Goal: Find specific page/section: Find specific page/section

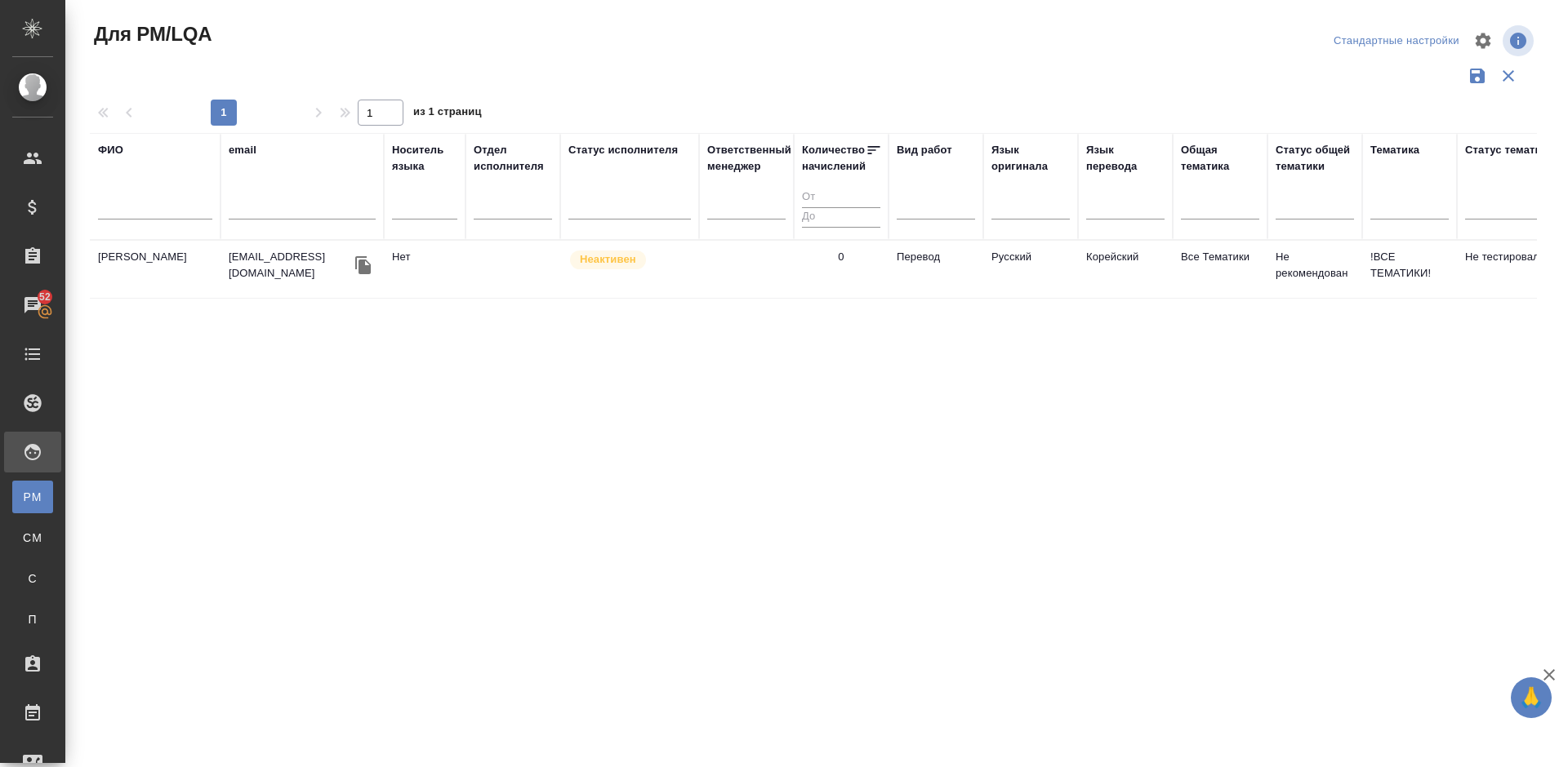
click at [148, 206] on input "text" at bounding box center [155, 209] width 114 height 20
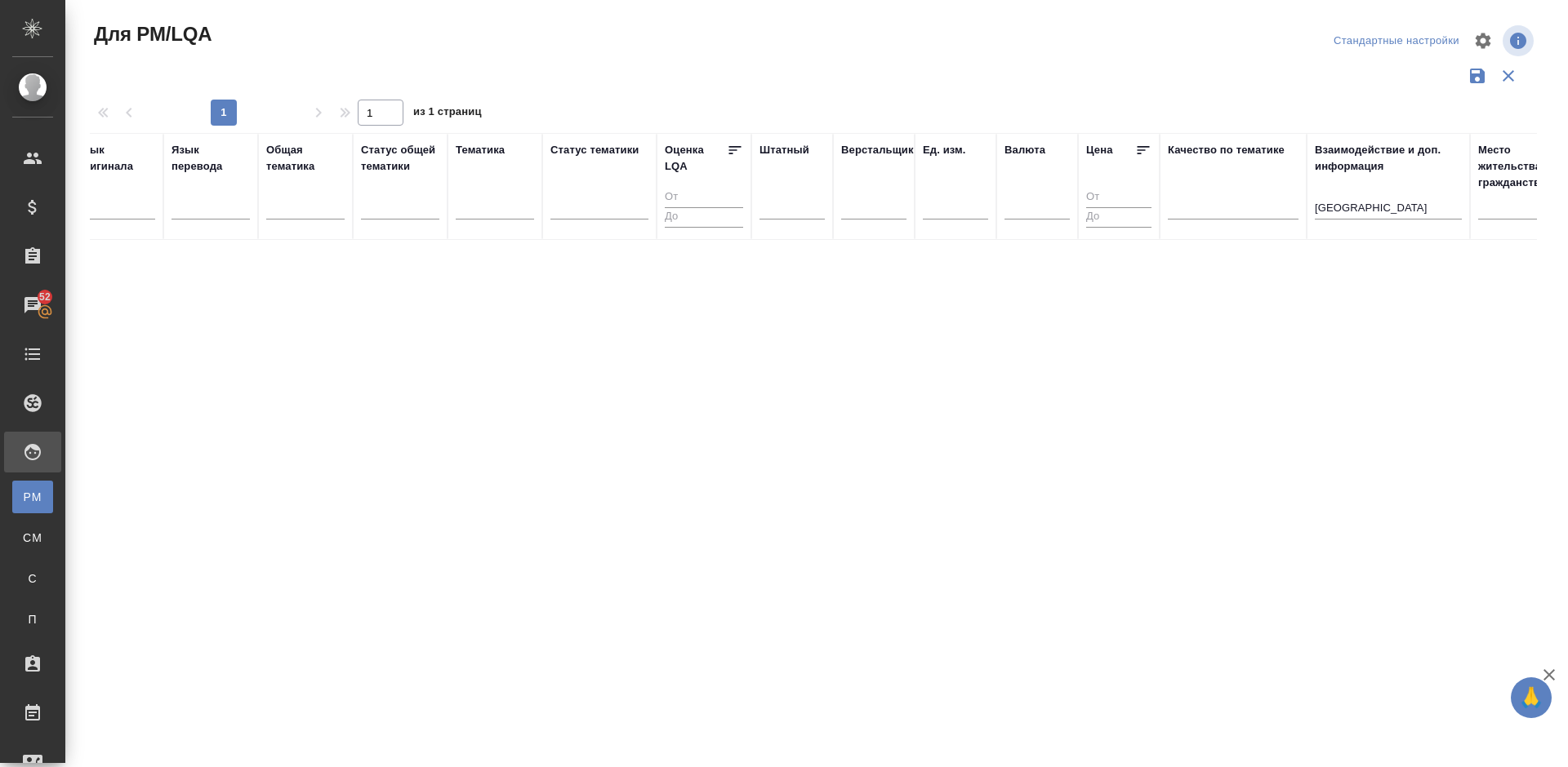
scroll to position [0, 1152]
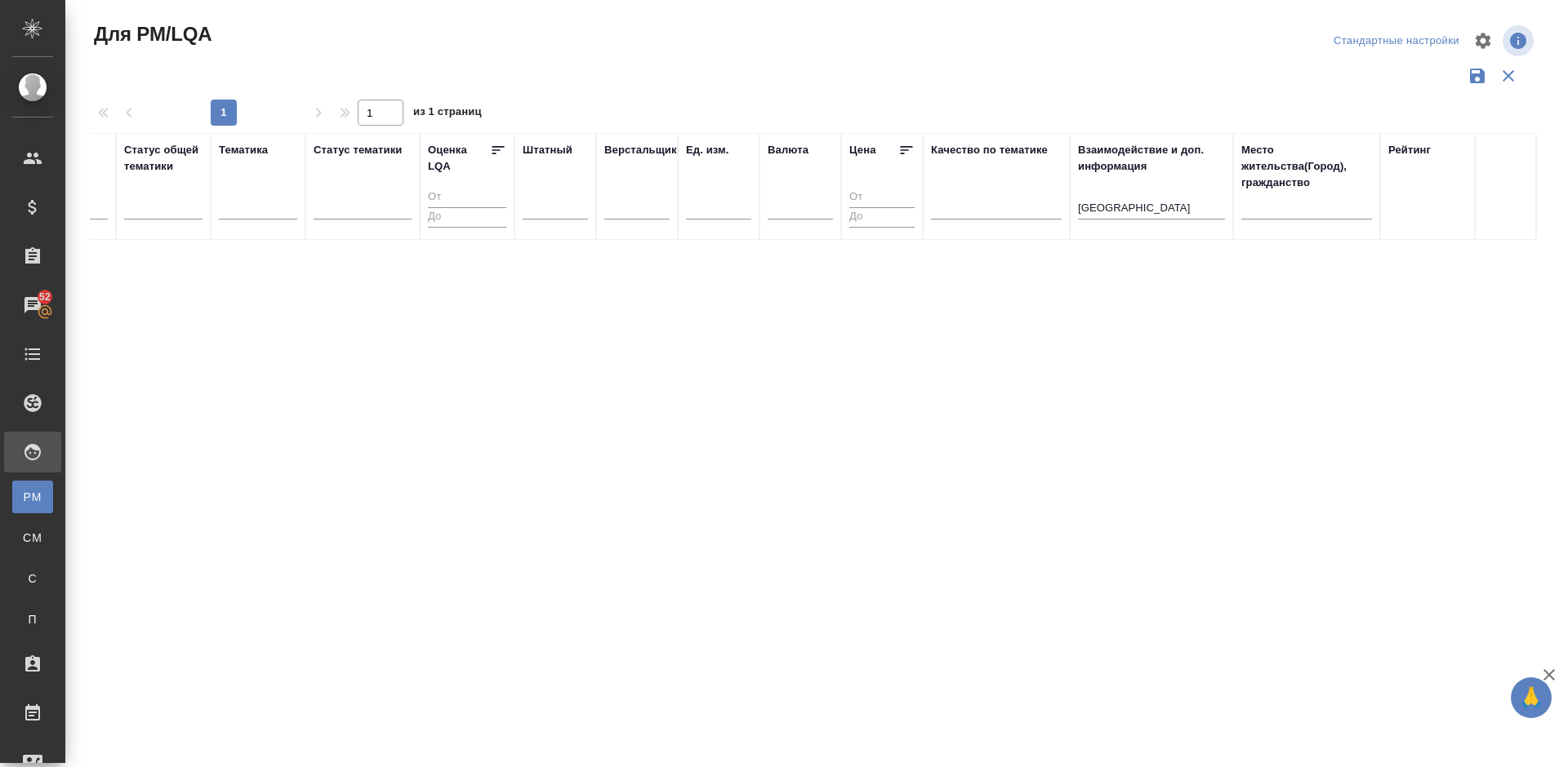
type input "Корстон"
drag, startPoint x: 1124, startPoint y: 207, endPoint x: 1050, endPoint y: 212, distance: 74.2
click at [1050, 212] on tr "ФИО Корстон email Носитель языка Отдел исполнителя Статус исполнителя Ответстве…" at bounding box center [237, 186] width 2598 height 107
drag, startPoint x: 811, startPoint y: 713, endPoint x: 510, endPoint y: 725, distance: 301.2
click at [510, 725] on div at bounding box center [817, 487] width 1503 height 485
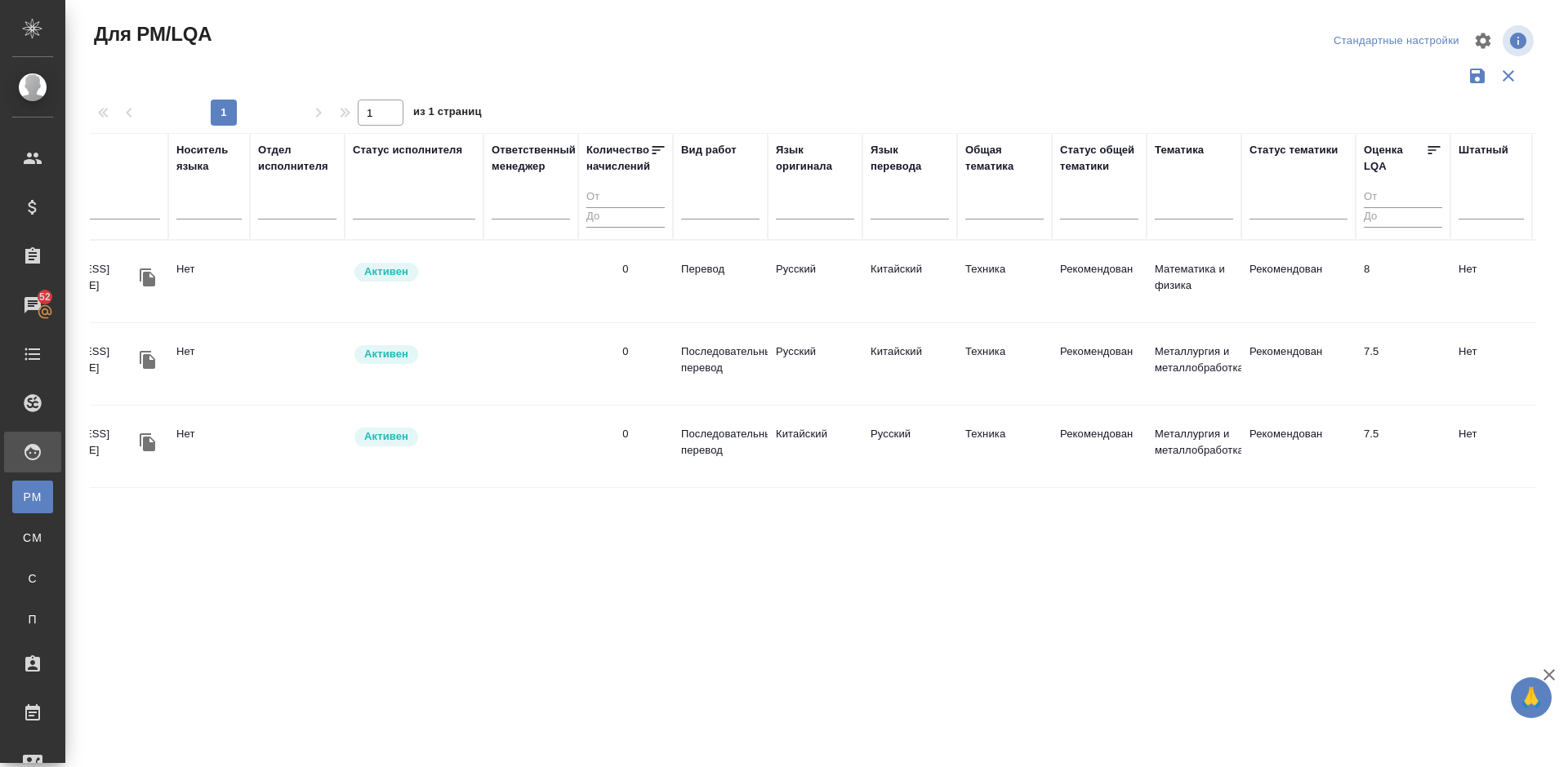
scroll to position [0, 0]
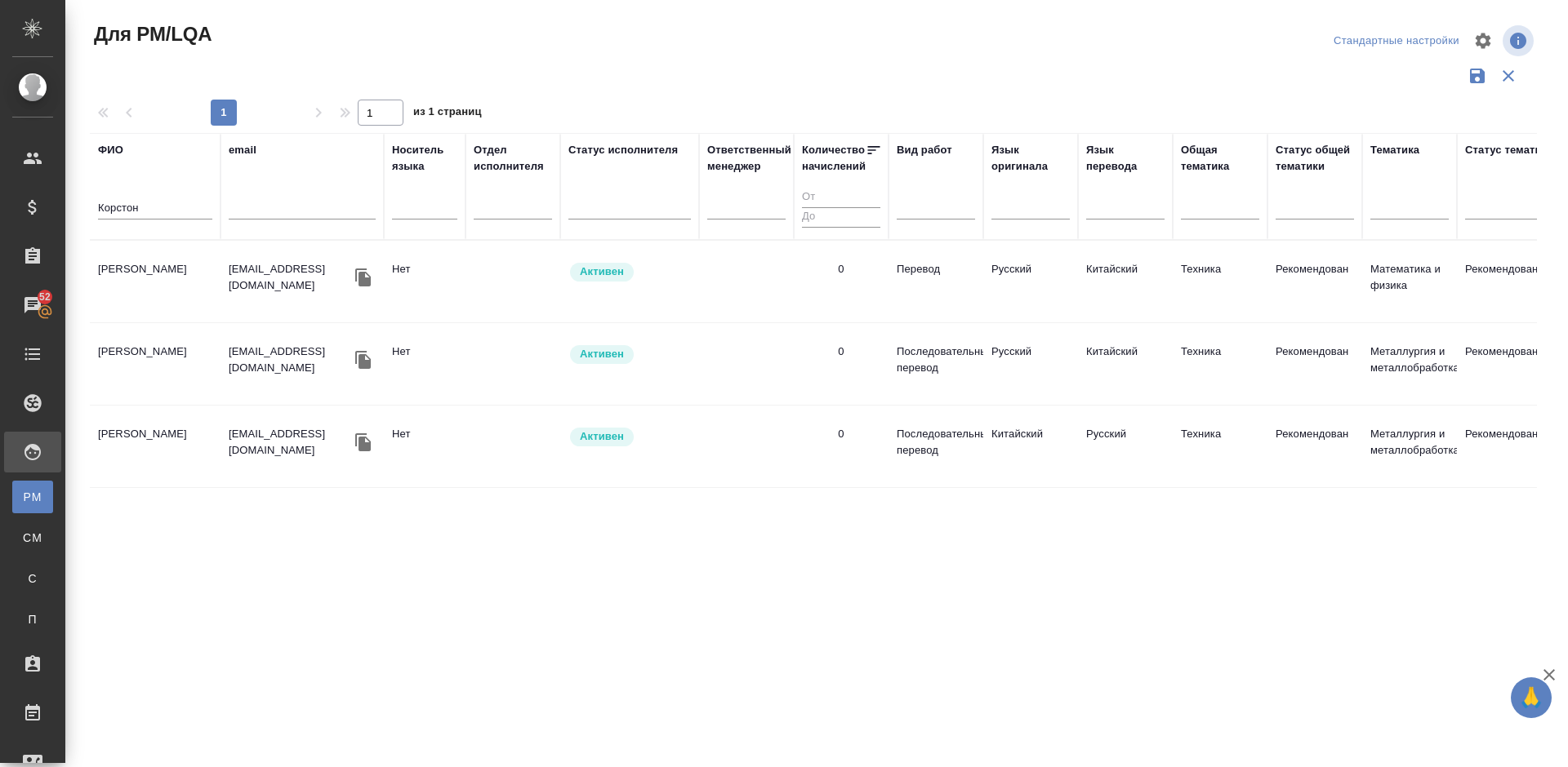
click at [183, 301] on td "[PERSON_NAME]" at bounding box center [156, 281] width 131 height 57
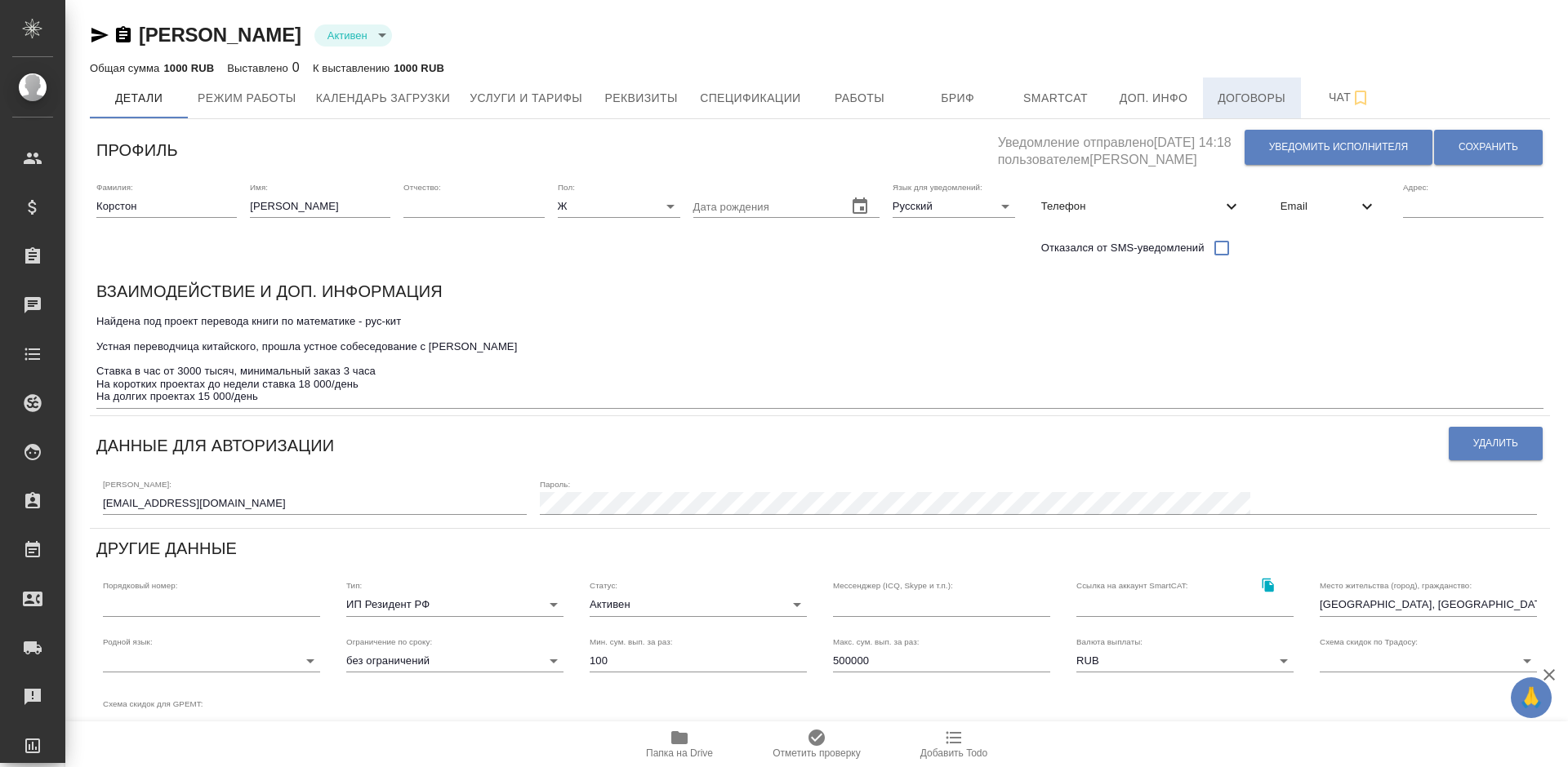
click at [1211, 100] on button "Договоры" at bounding box center [1252, 98] width 98 height 41
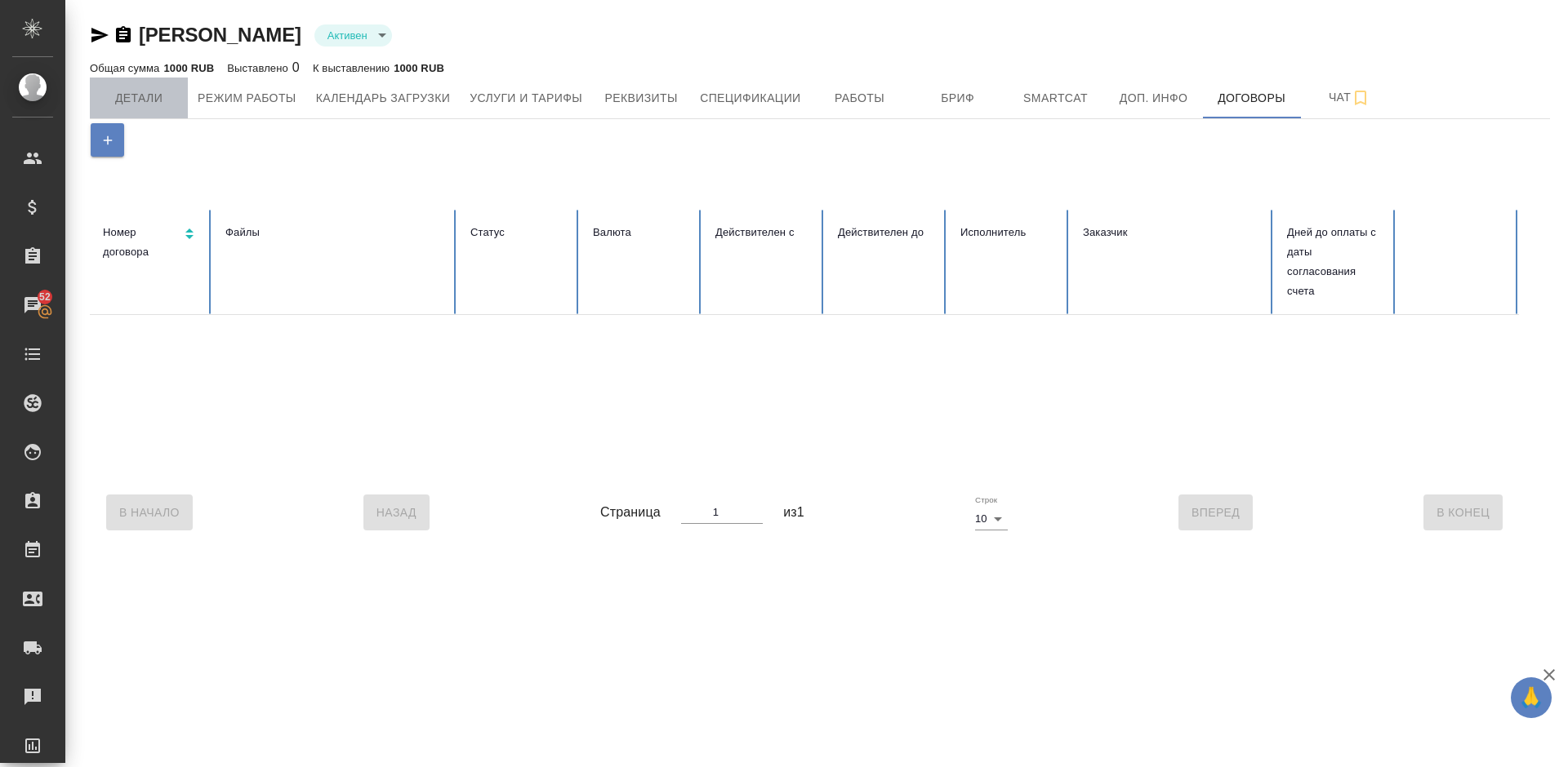
click at [157, 89] on span "Детали" at bounding box center [139, 98] width 79 height 20
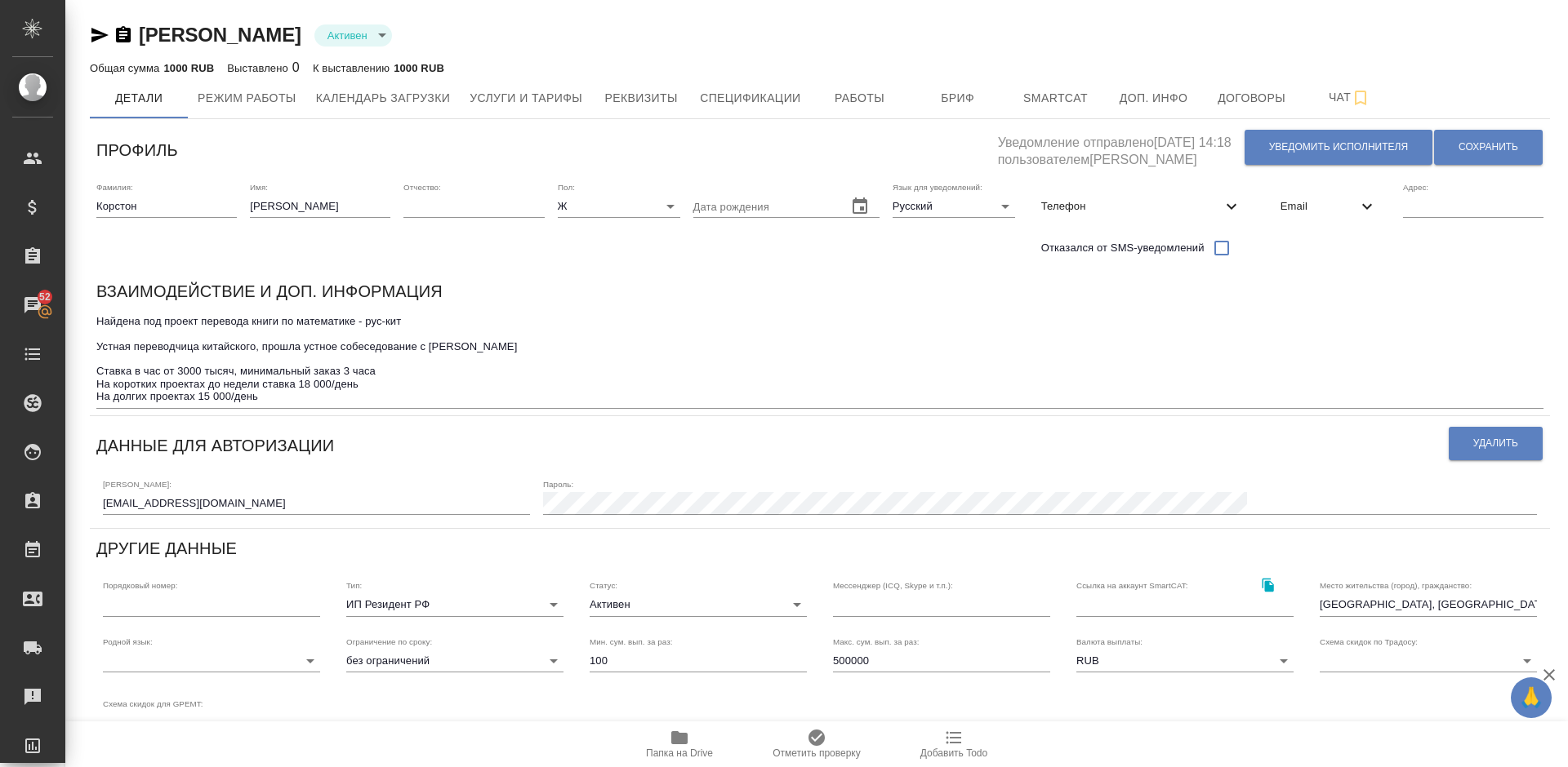
click at [681, 736] on icon "button" at bounding box center [679, 738] width 16 height 13
click at [97, 29] on icon "button" at bounding box center [100, 35] width 19 height 19
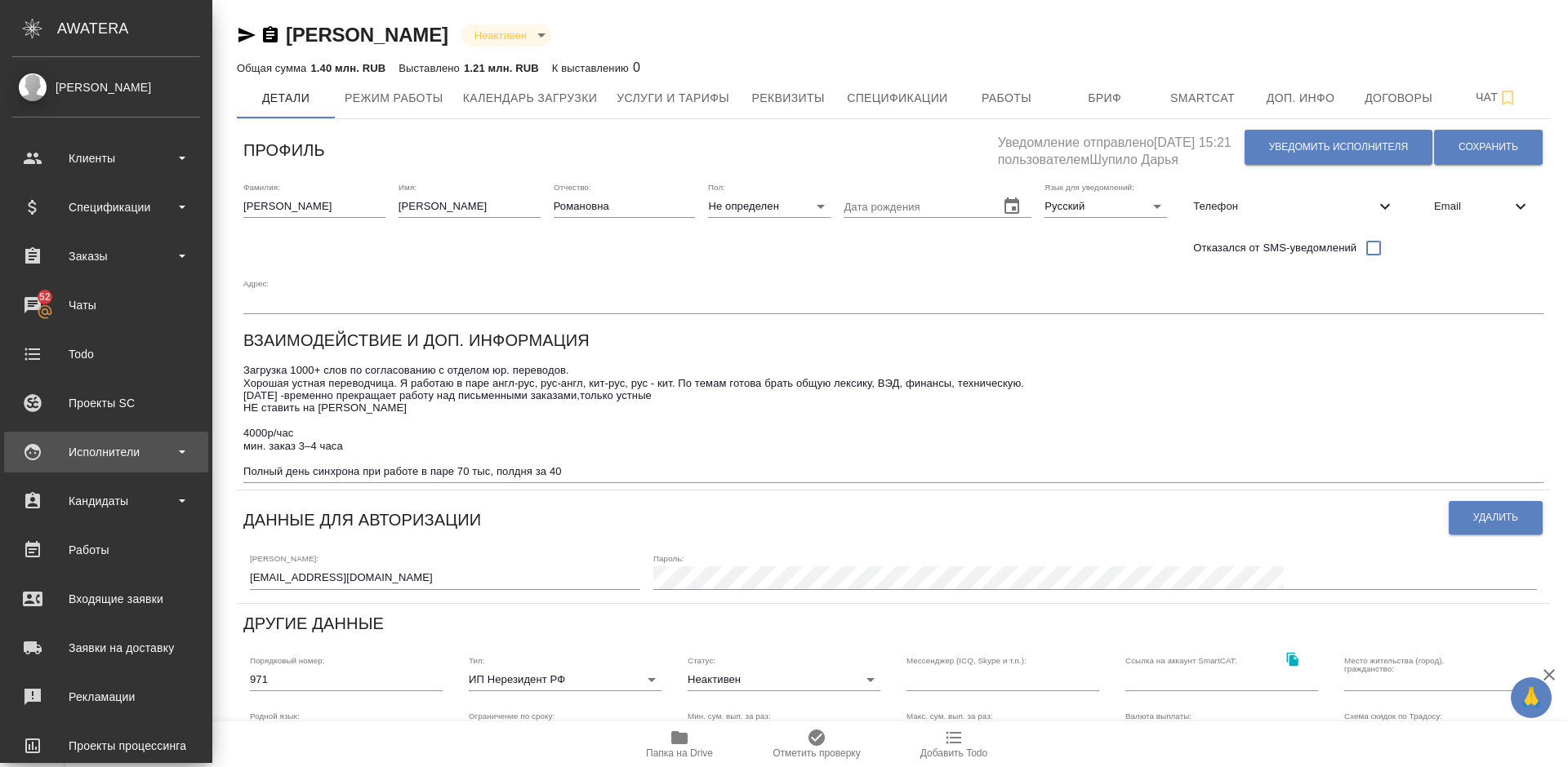
click at [152, 465] on div "Исполнители" at bounding box center [106, 452] width 204 height 41
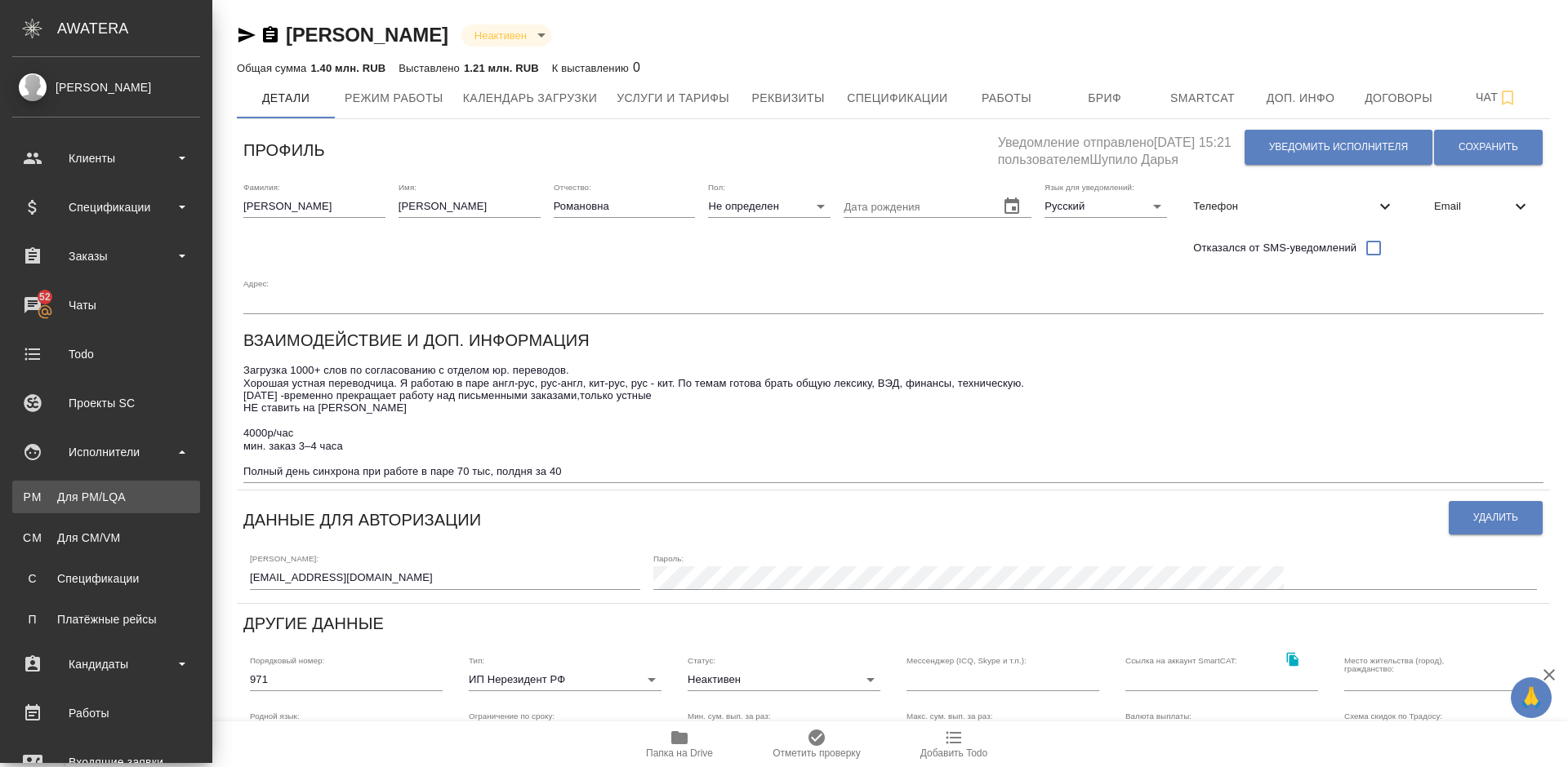
click at [150, 501] on div "Для PM/LQA" at bounding box center [106, 497] width 171 height 16
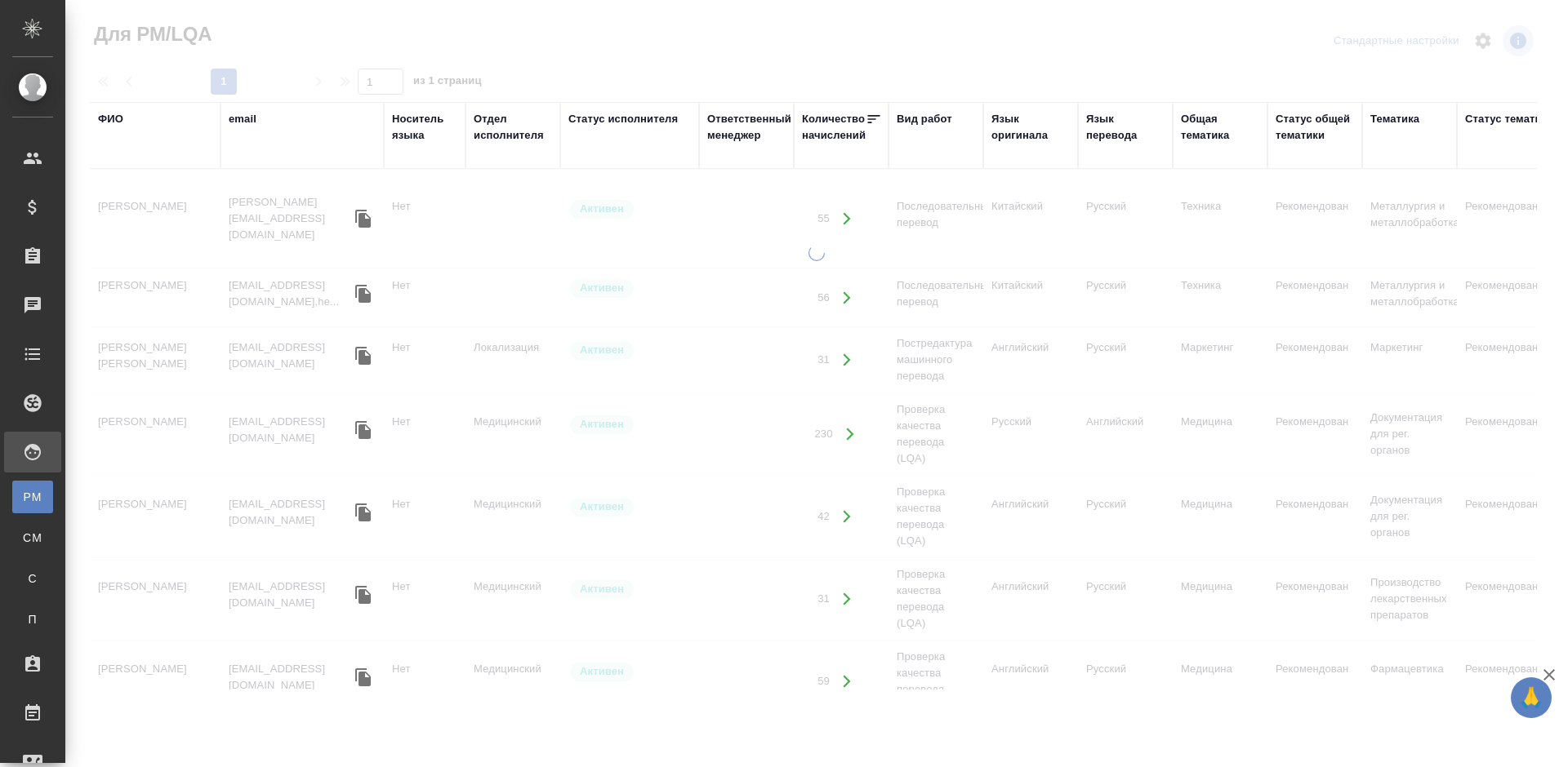
click at [119, 119] on div "ФИО" at bounding box center [110, 119] width 26 height 16
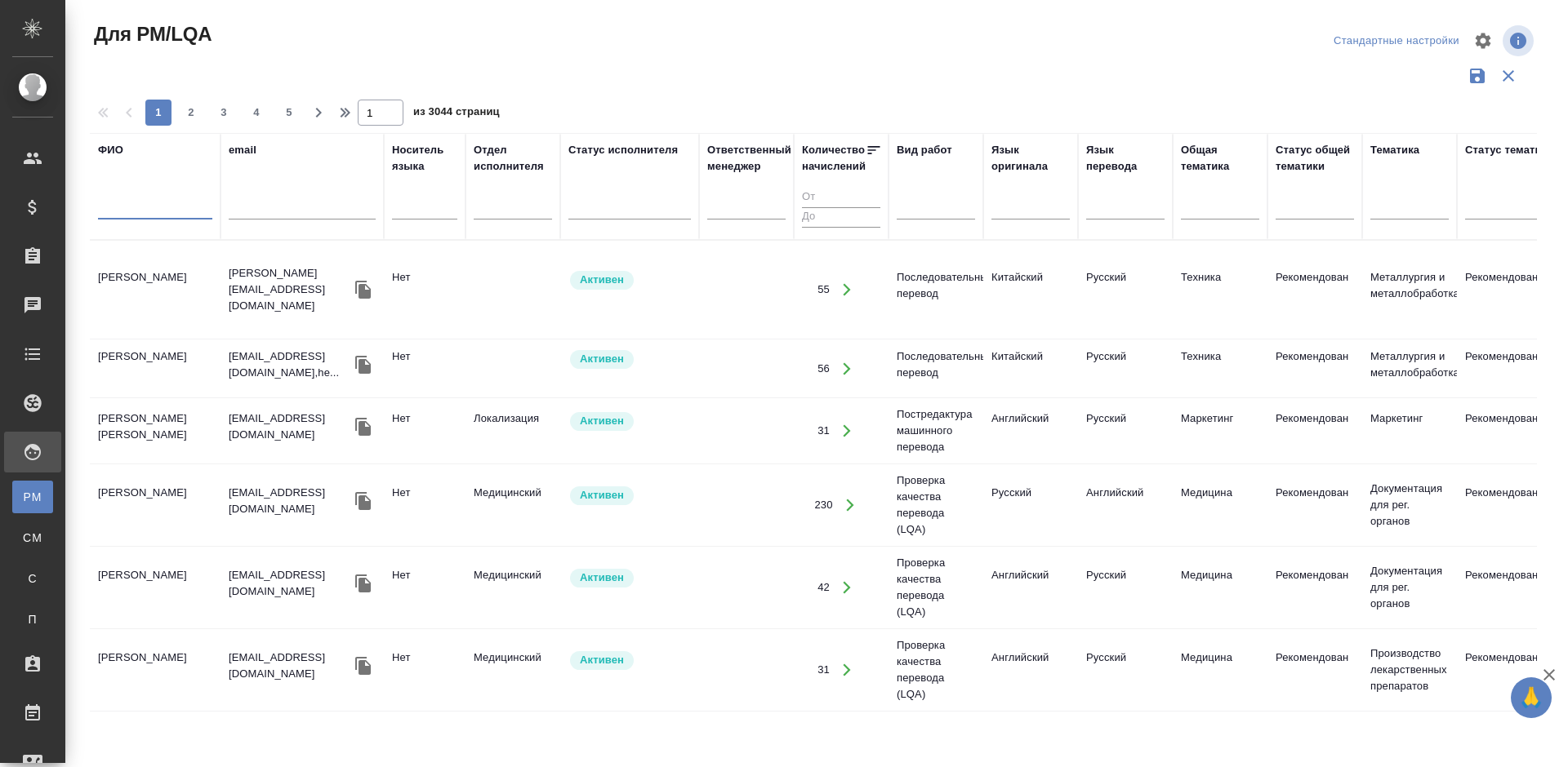
click at [163, 210] on input "text" at bounding box center [155, 209] width 114 height 20
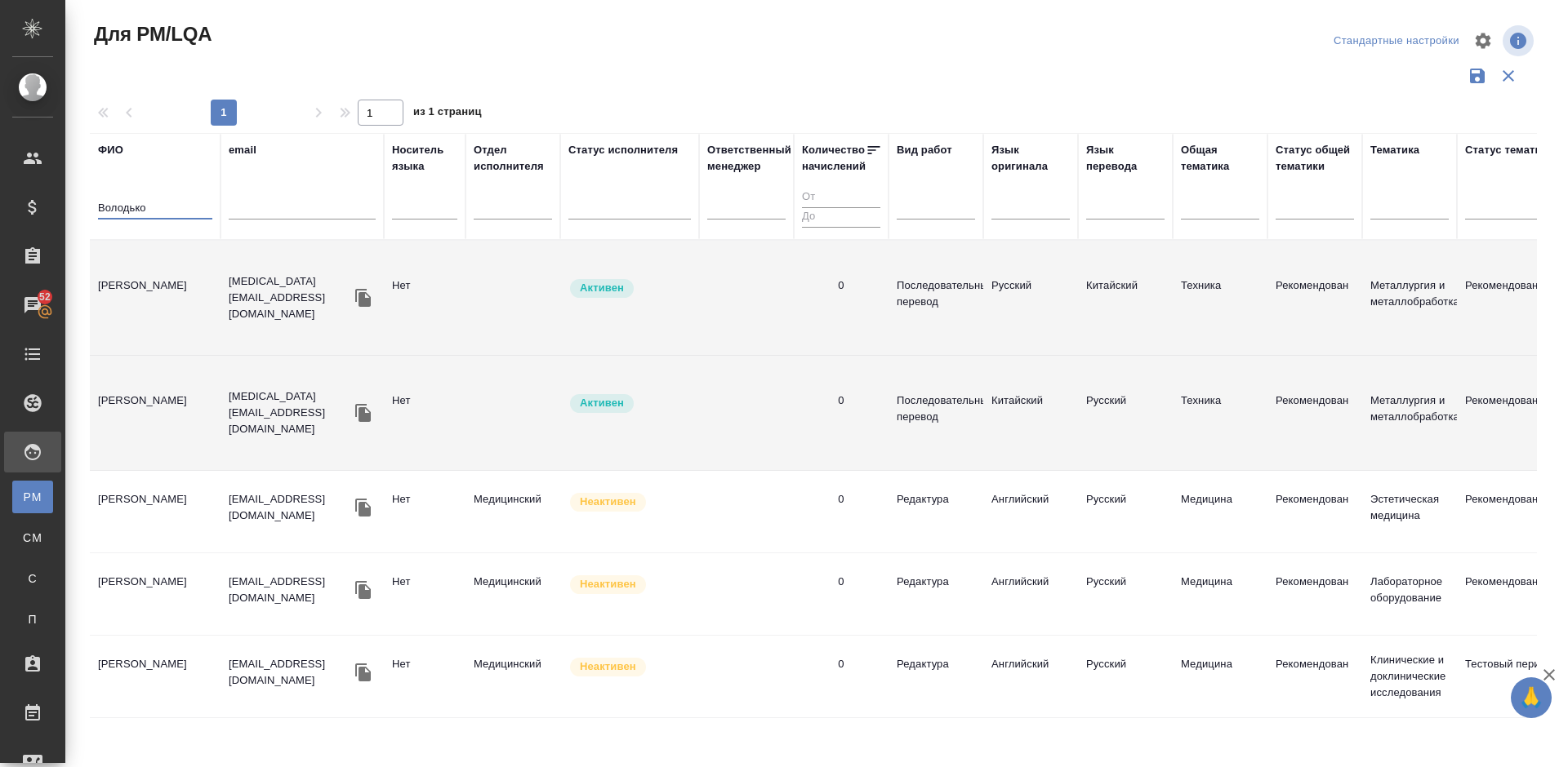
type input "Володько"
click at [199, 290] on td "Володько Никита Владимирович" at bounding box center [156, 298] width 131 height 57
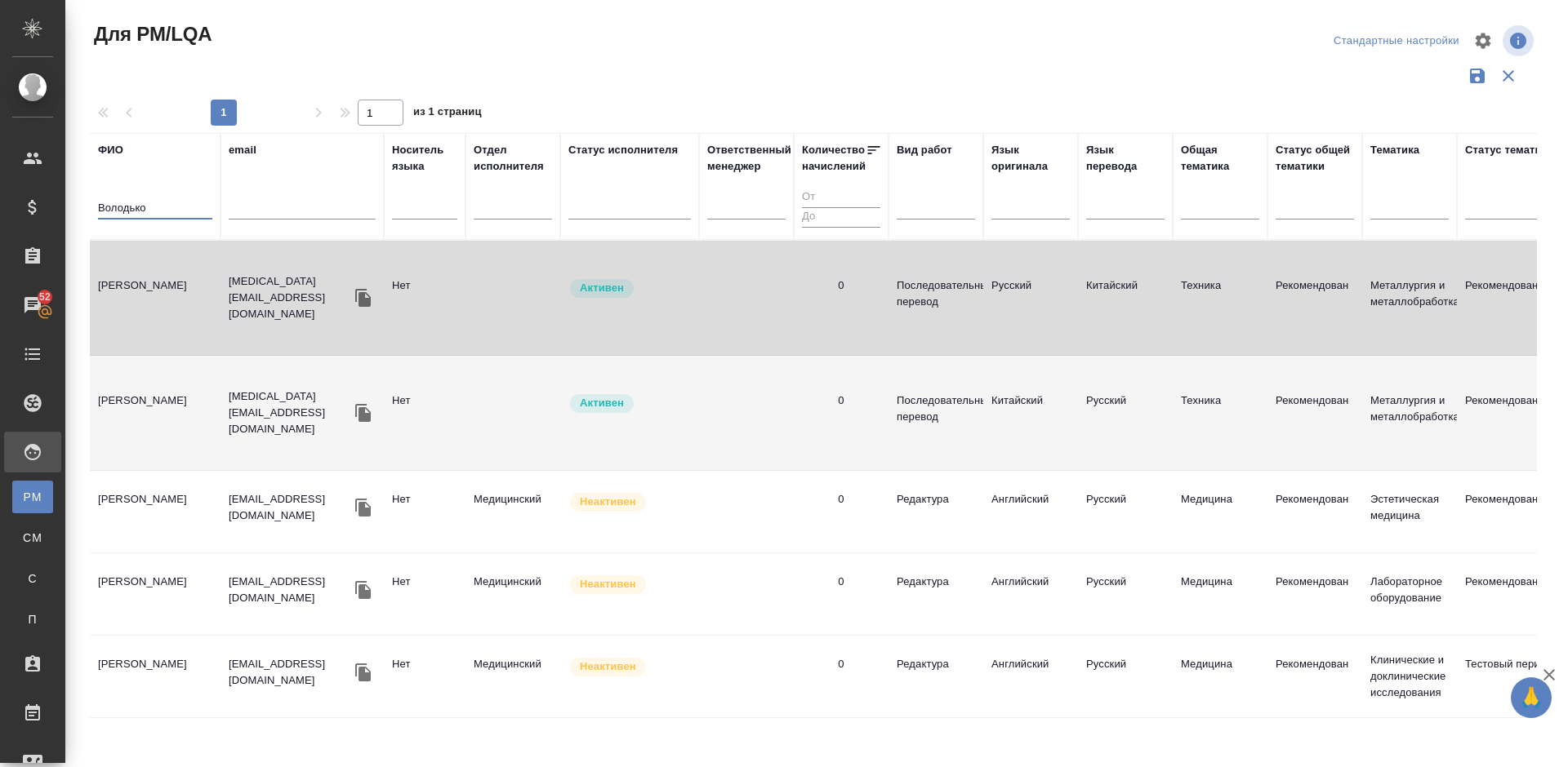
drag, startPoint x: 171, startPoint y: 208, endPoint x: 81, endPoint y: 209, distance: 90.0
click at [81, 209] on div "Для PM/LQA Стандартные настройки 1 1 из 1 страниц ФИО Володько email Носитель я…" at bounding box center [819, 365] width 1478 height 730
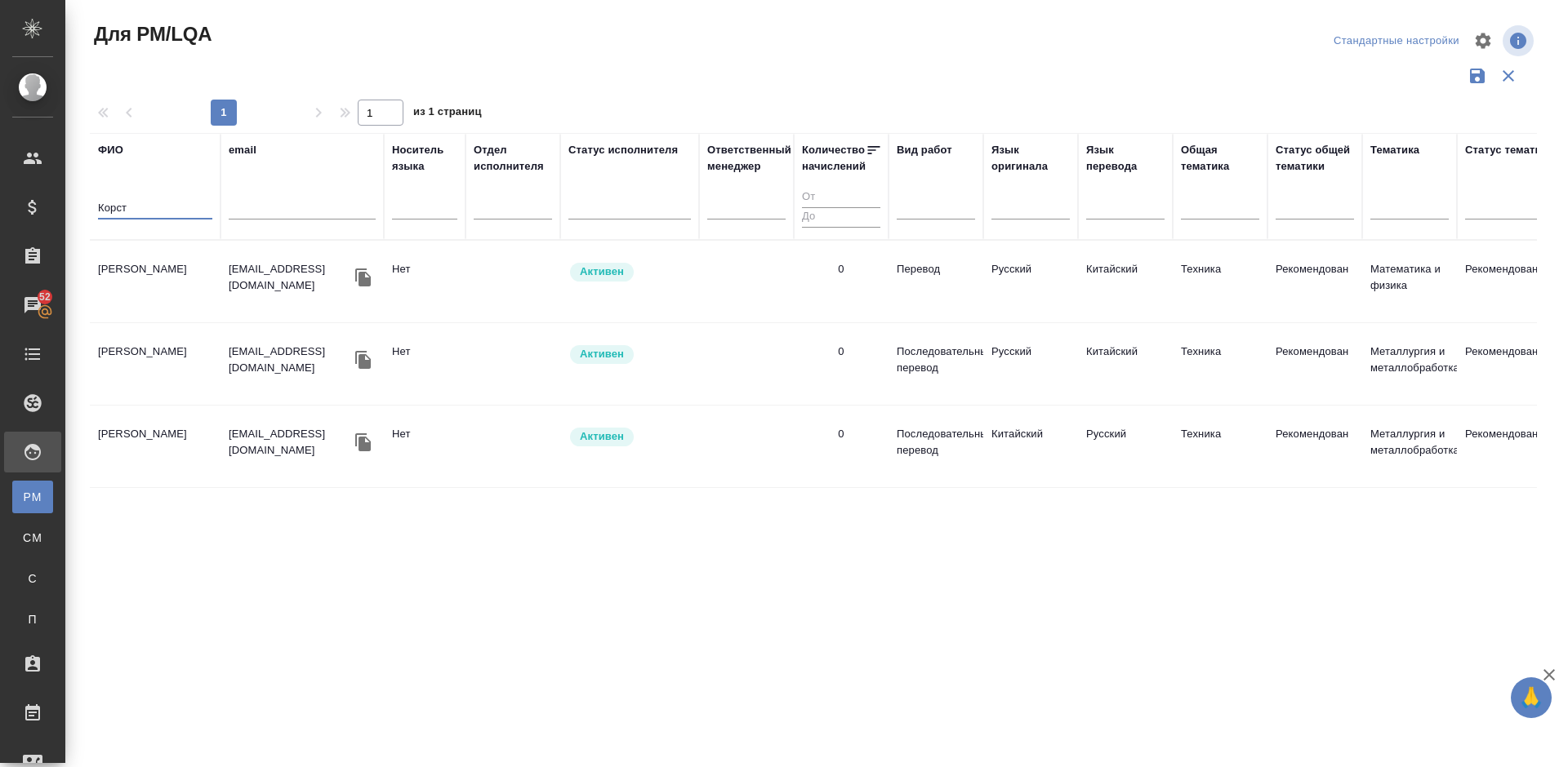
type input "Корст"
click at [176, 285] on td "Корстон Елизавета" at bounding box center [156, 281] width 131 height 57
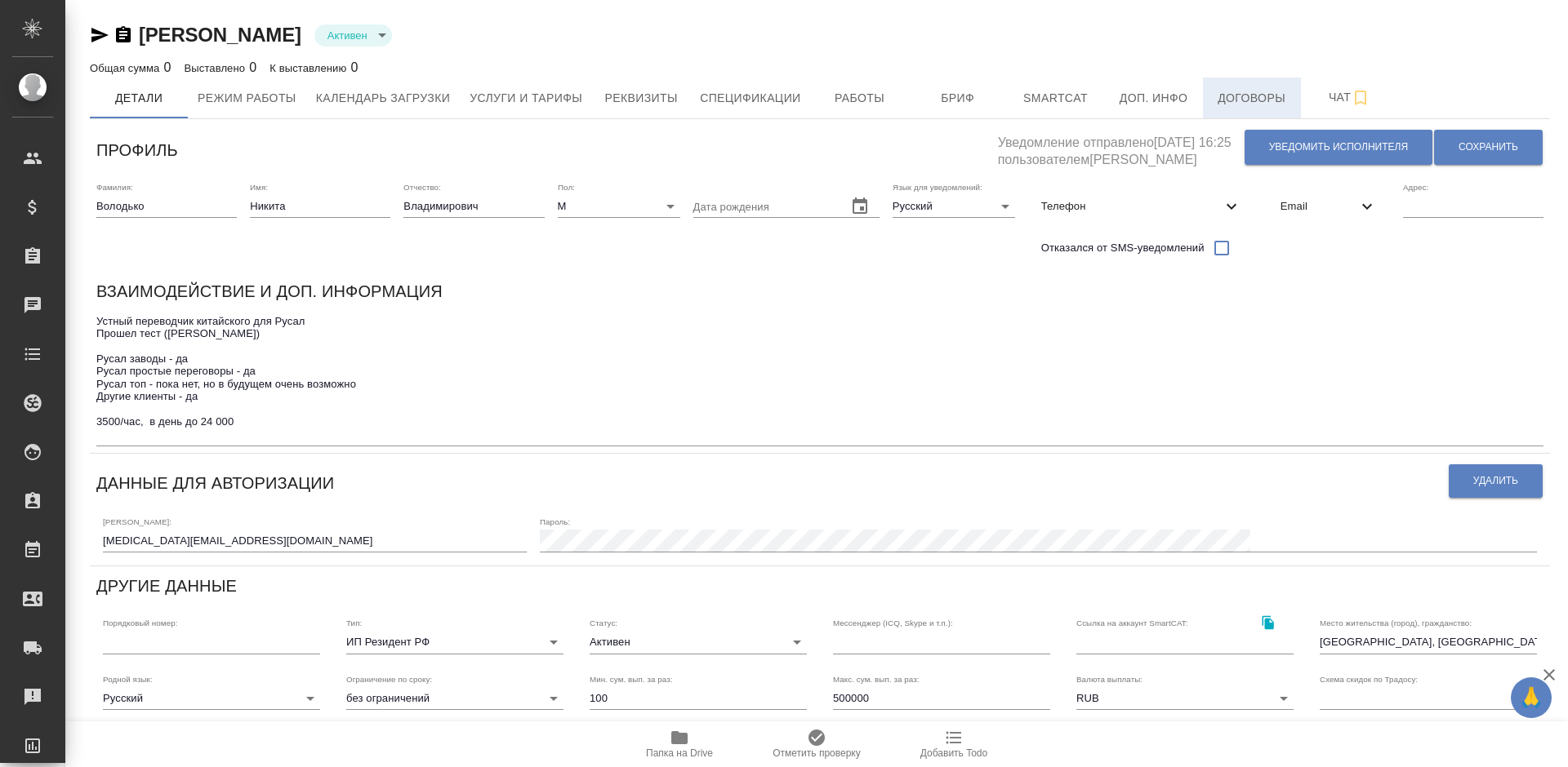
click at [1257, 96] on span "Договоры" at bounding box center [1252, 98] width 79 height 20
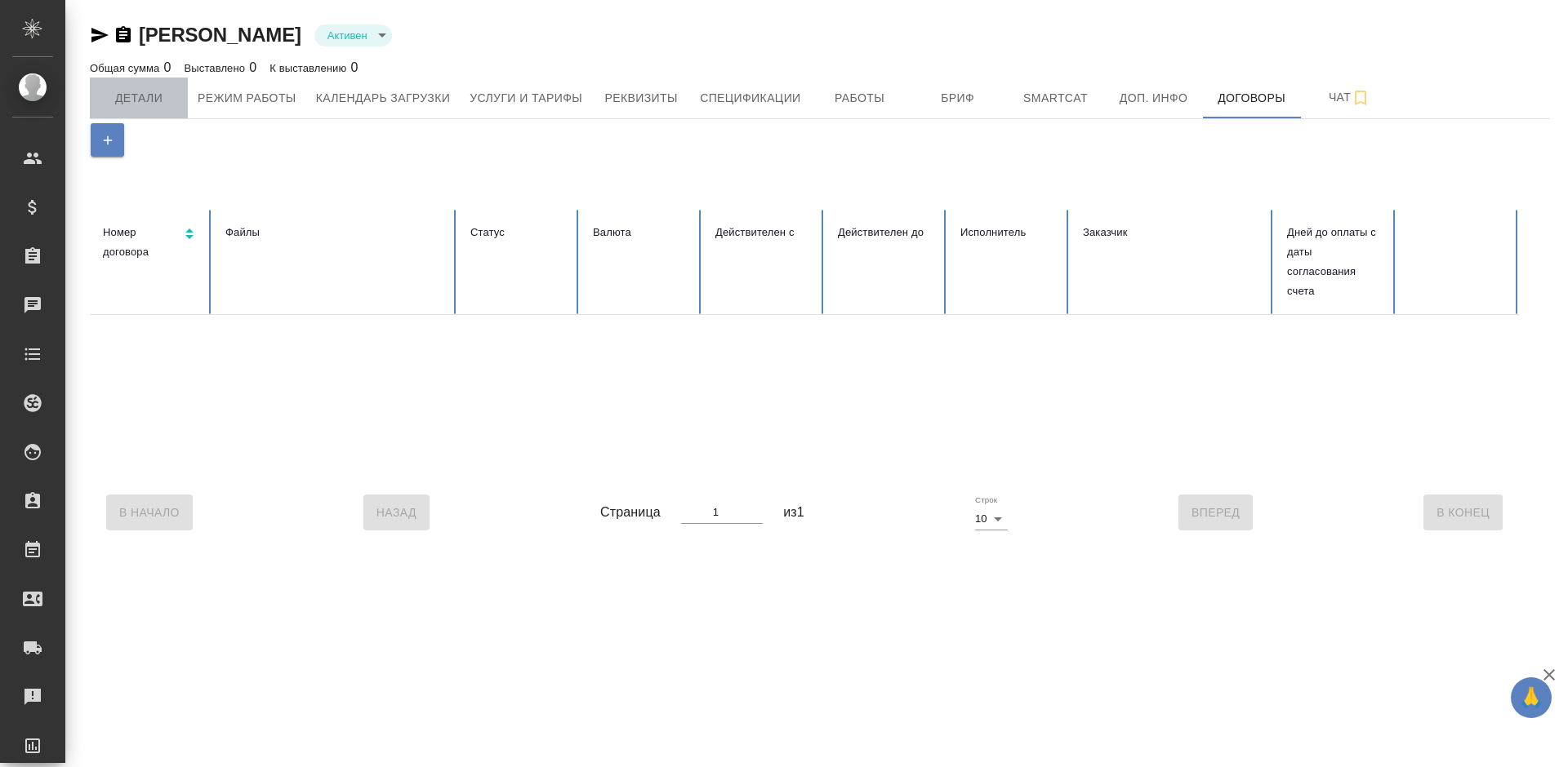
click at [134, 91] on span "Детали" at bounding box center [139, 98] width 79 height 20
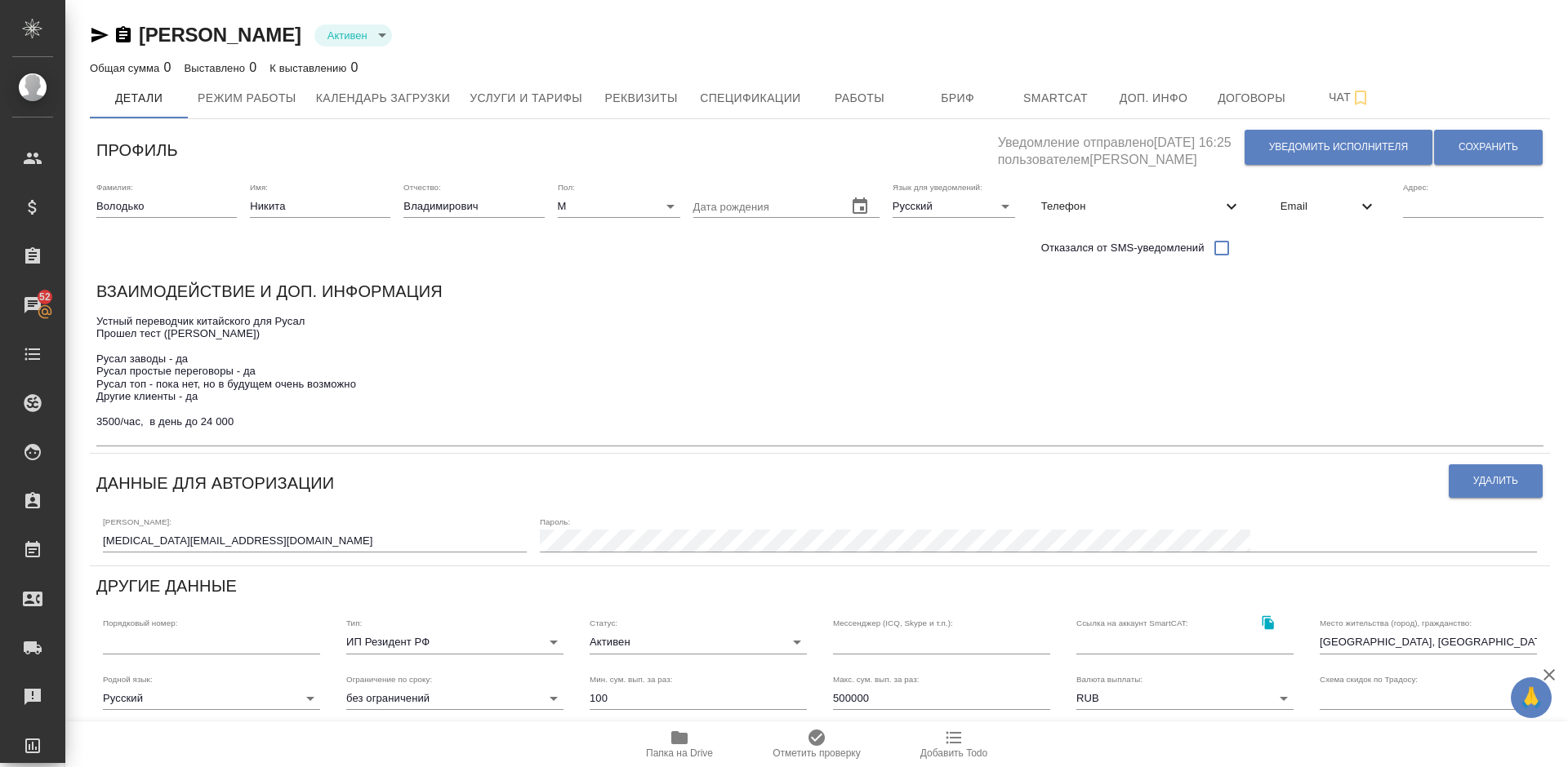
click at [673, 729] on icon "button" at bounding box center [680, 738] width 19 height 19
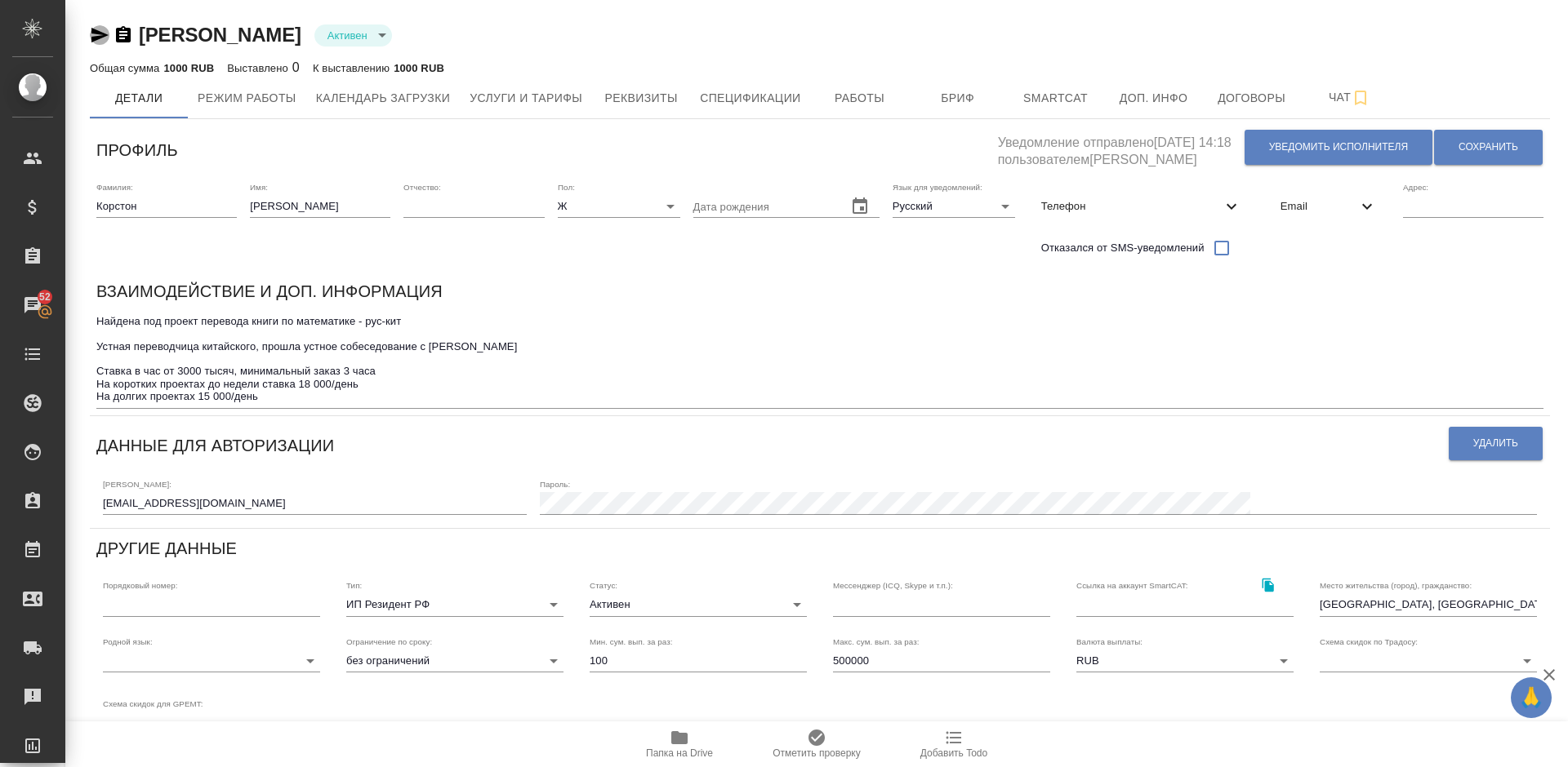
click at [97, 29] on icon "button" at bounding box center [100, 35] width 19 height 19
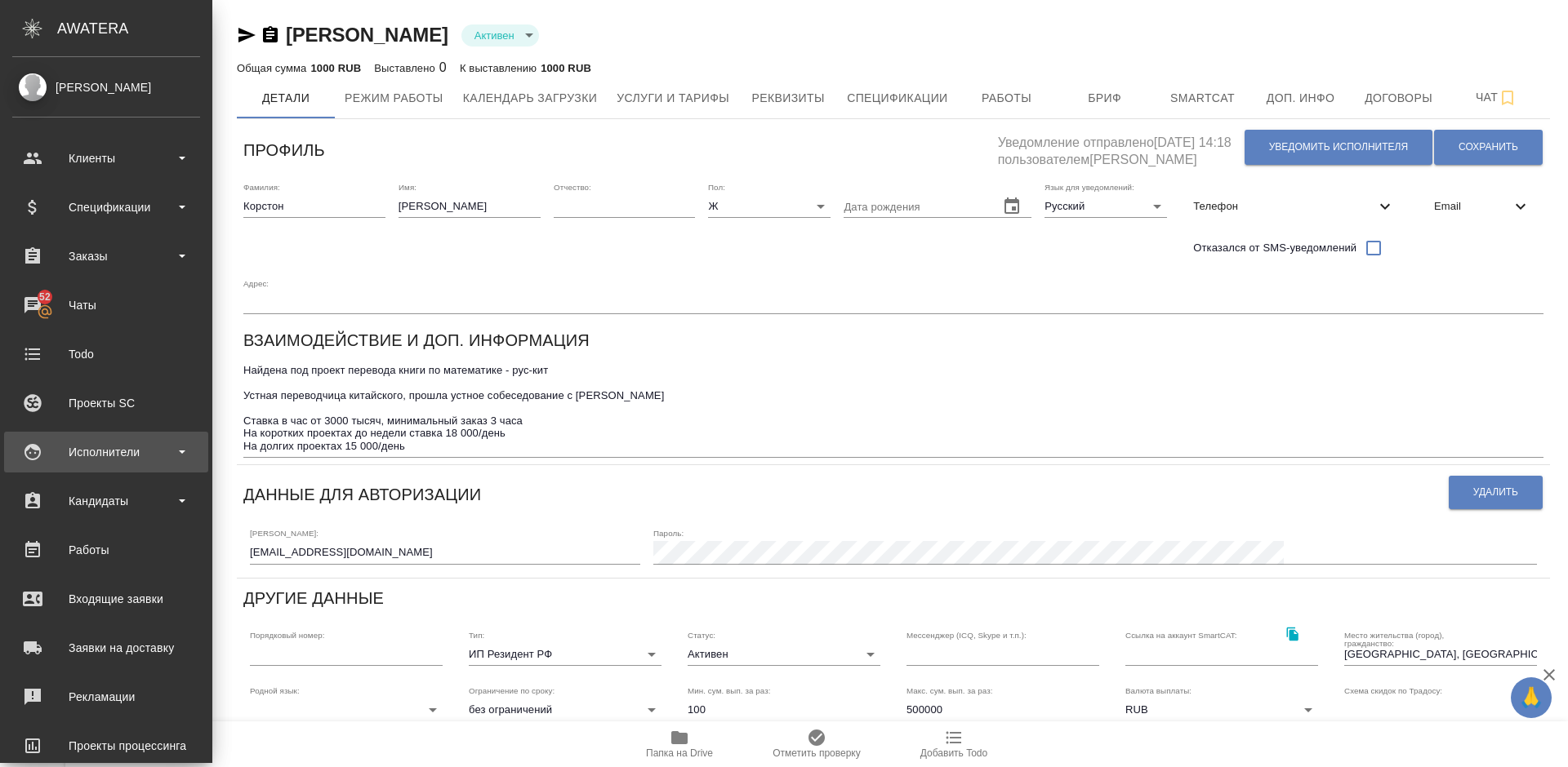
click at [138, 448] on div "Исполнители" at bounding box center [106, 452] width 187 height 25
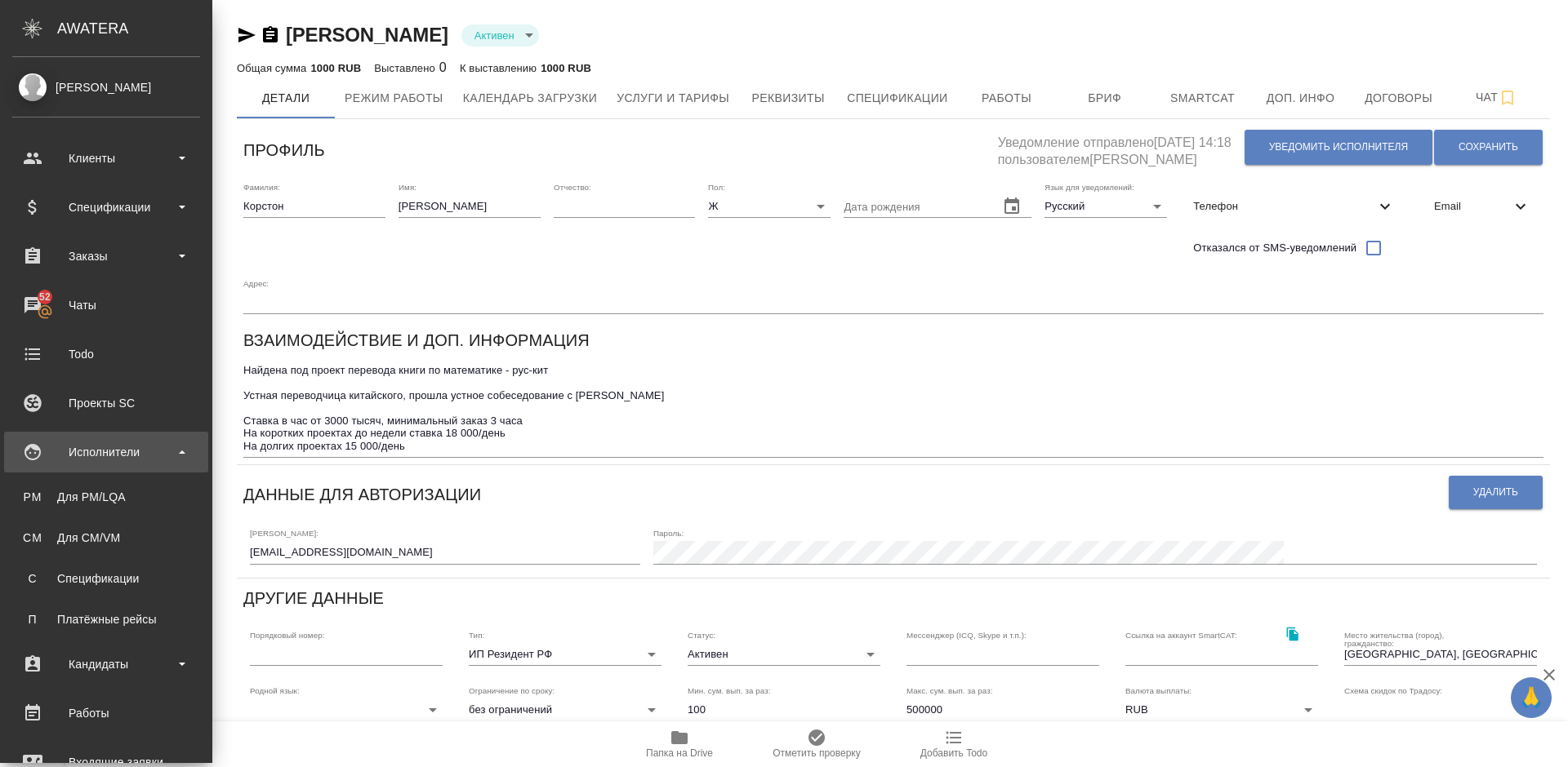
click at [134, 456] on div "Исполнители" at bounding box center [106, 452] width 187 height 25
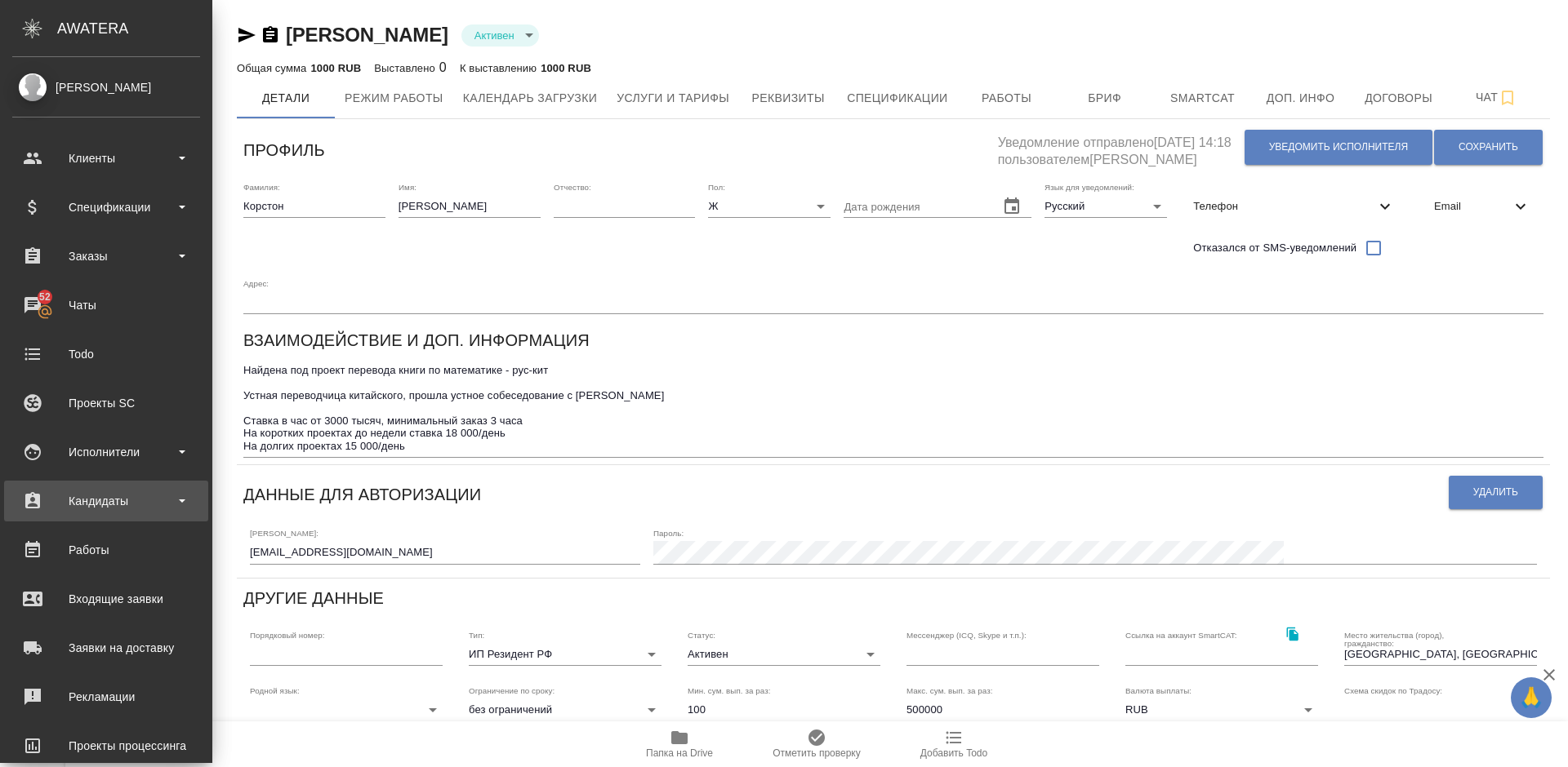
click at [138, 499] on div "Кандидаты" at bounding box center [106, 501] width 187 height 25
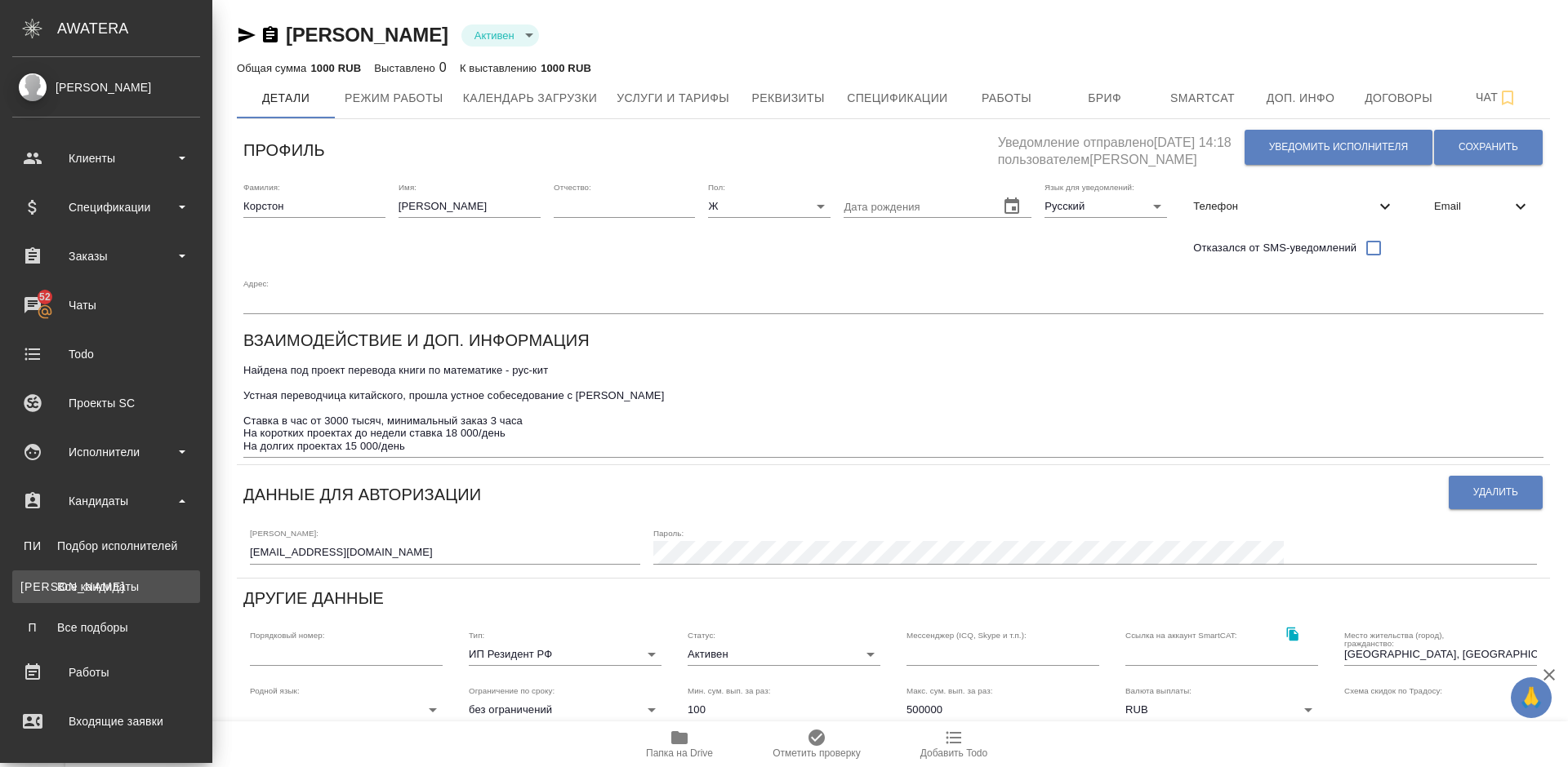
click at [137, 593] on div "Все кандидаты" at bounding box center [106, 587] width 171 height 16
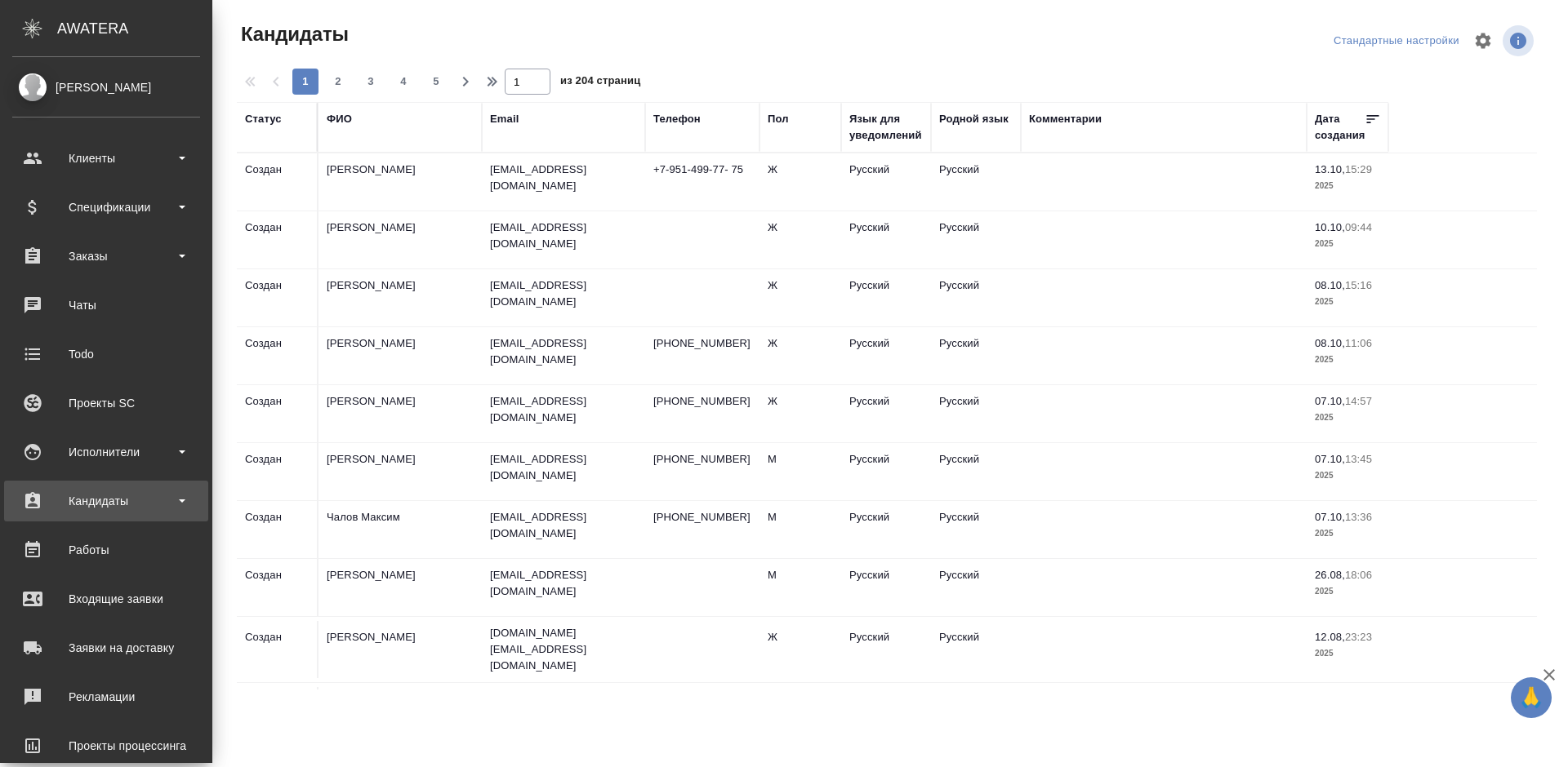
click at [151, 488] on div "Кандидаты" at bounding box center [106, 501] width 204 height 41
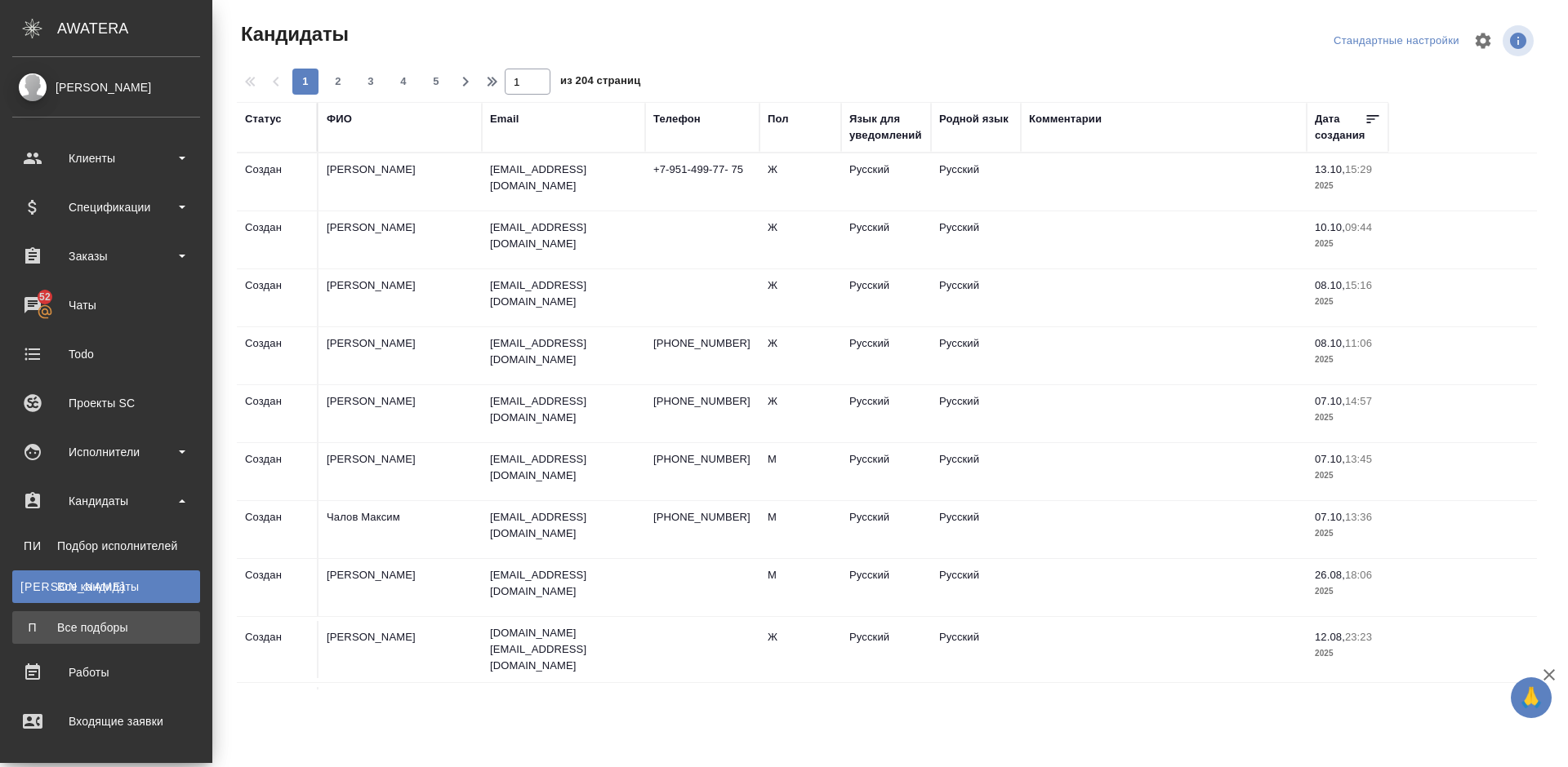
click at [148, 620] on div "Все подборы" at bounding box center [106, 627] width 171 height 16
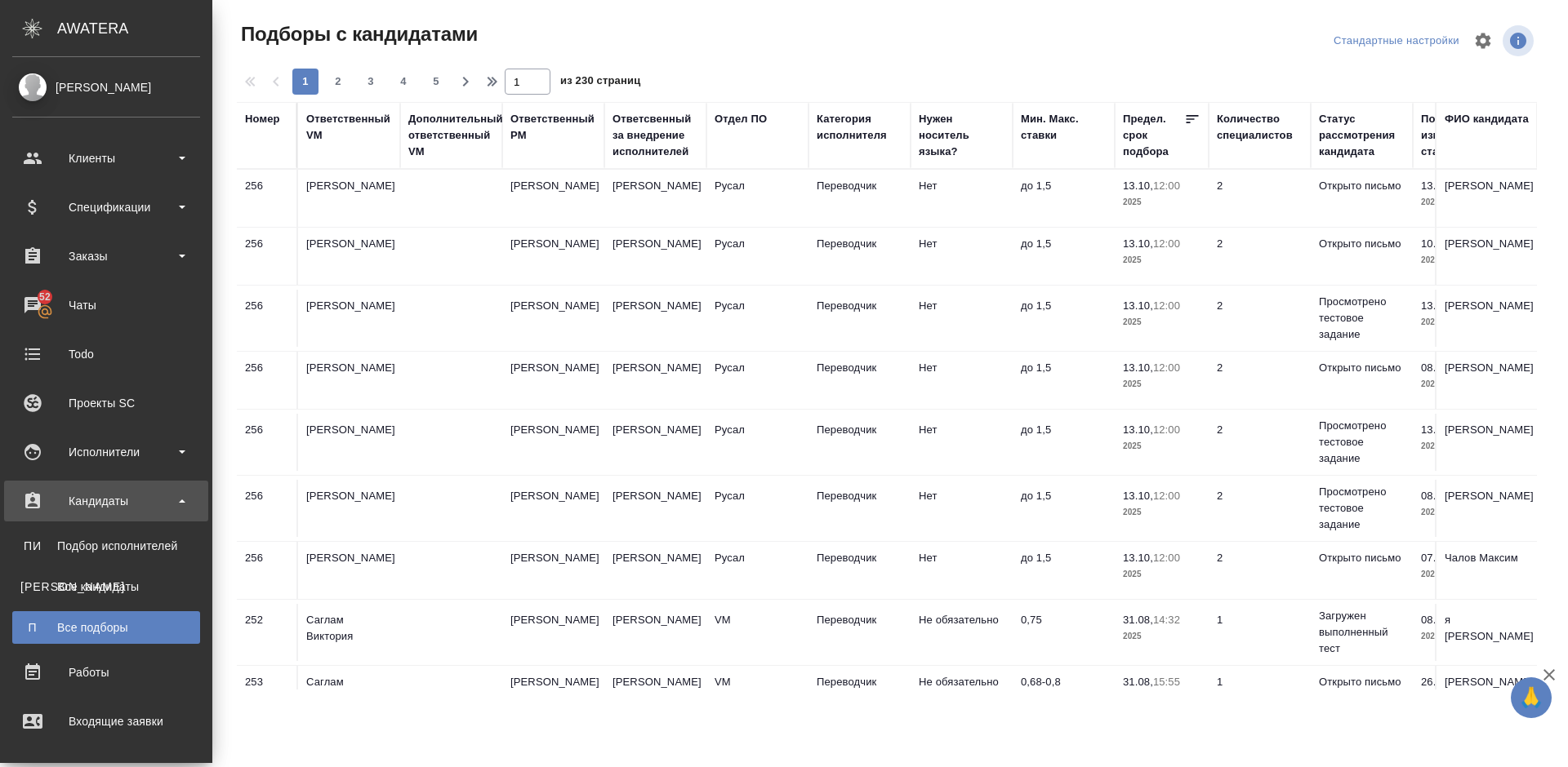
click at [158, 513] on div "Кандидаты" at bounding box center [106, 501] width 204 height 41
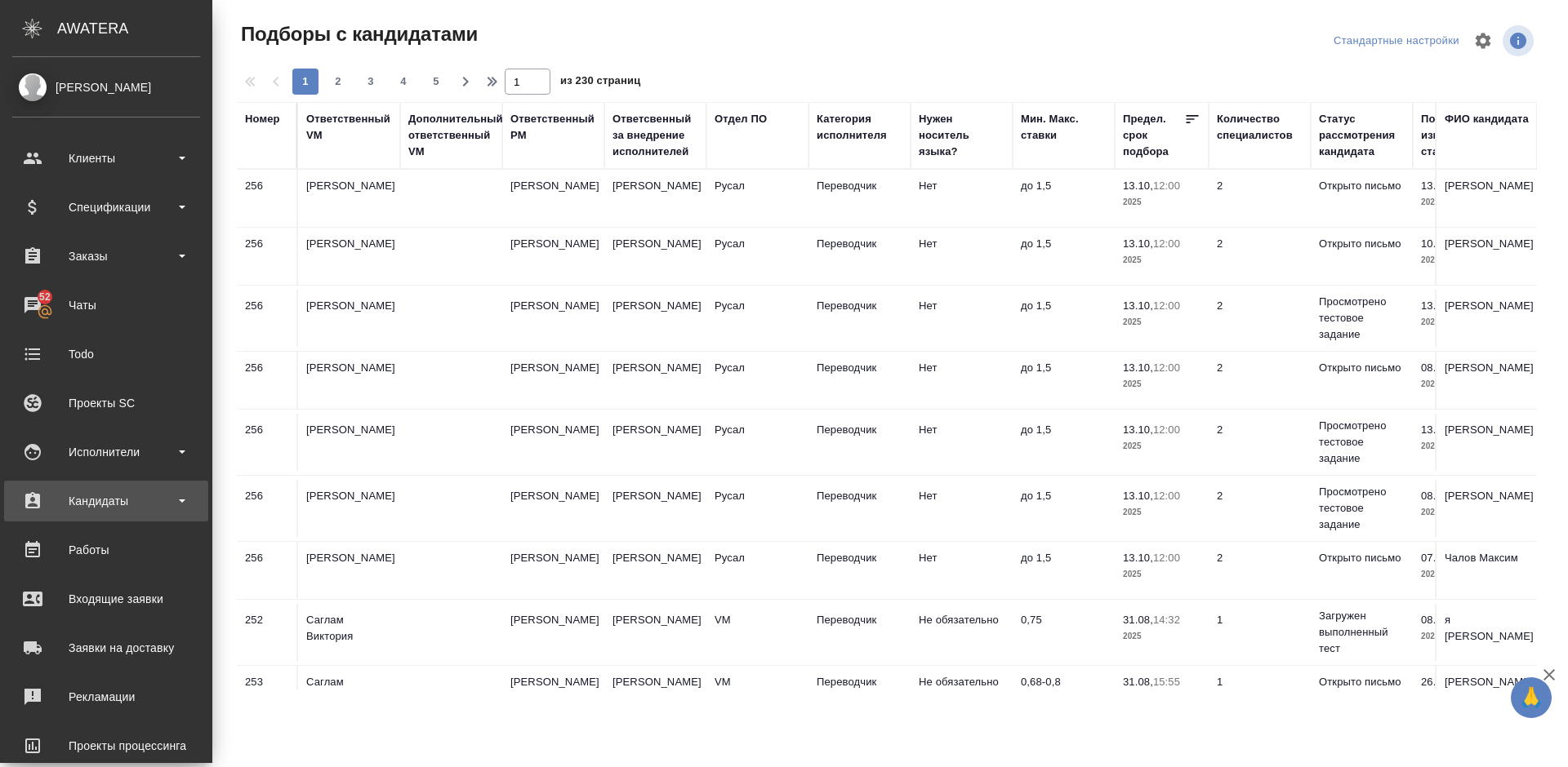
click at [145, 499] on div "Кандидаты" at bounding box center [106, 501] width 187 height 25
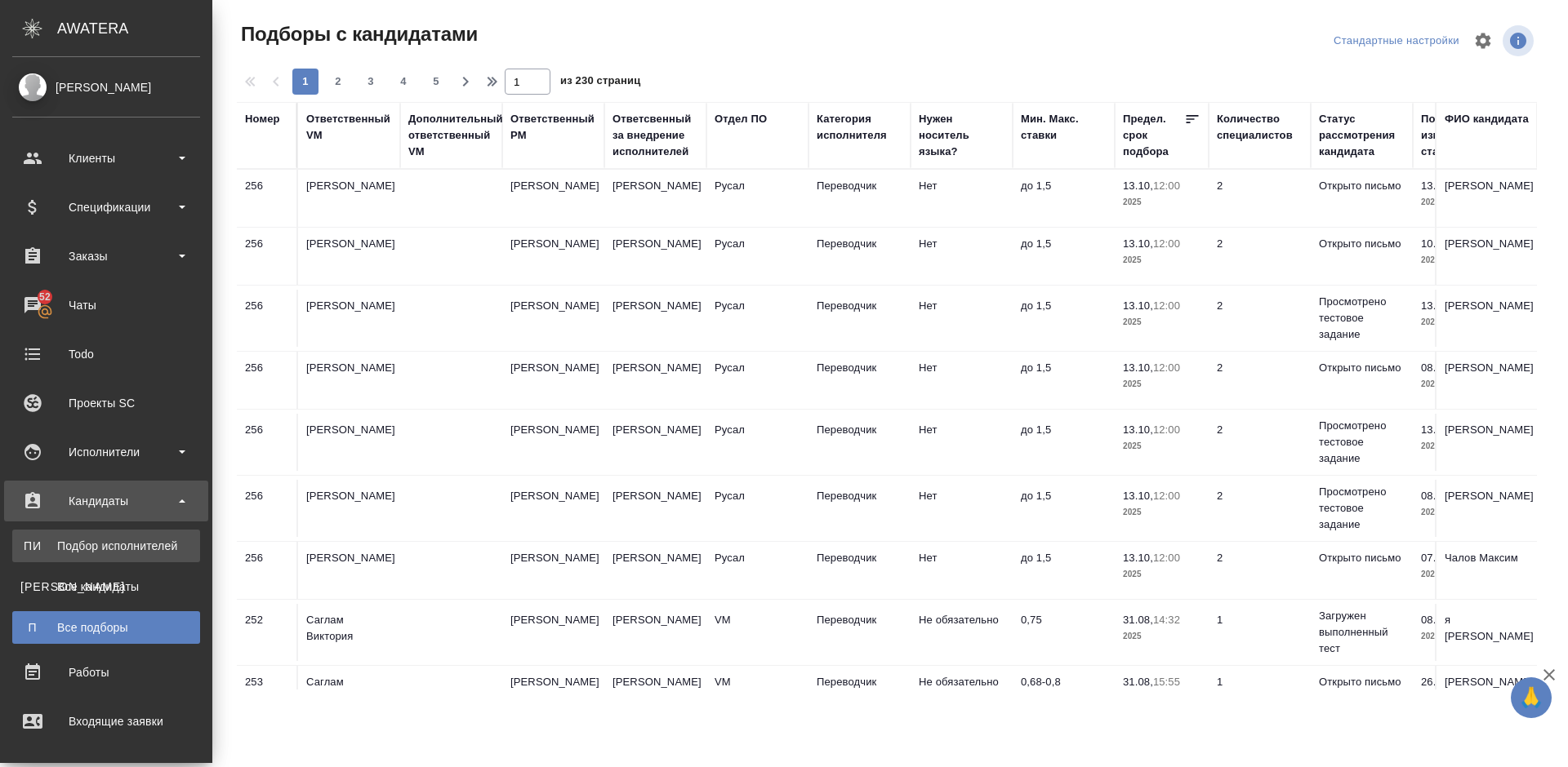
click at [145, 533] on link "ПИ Подбор исполнителей" at bounding box center [106, 546] width 187 height 33
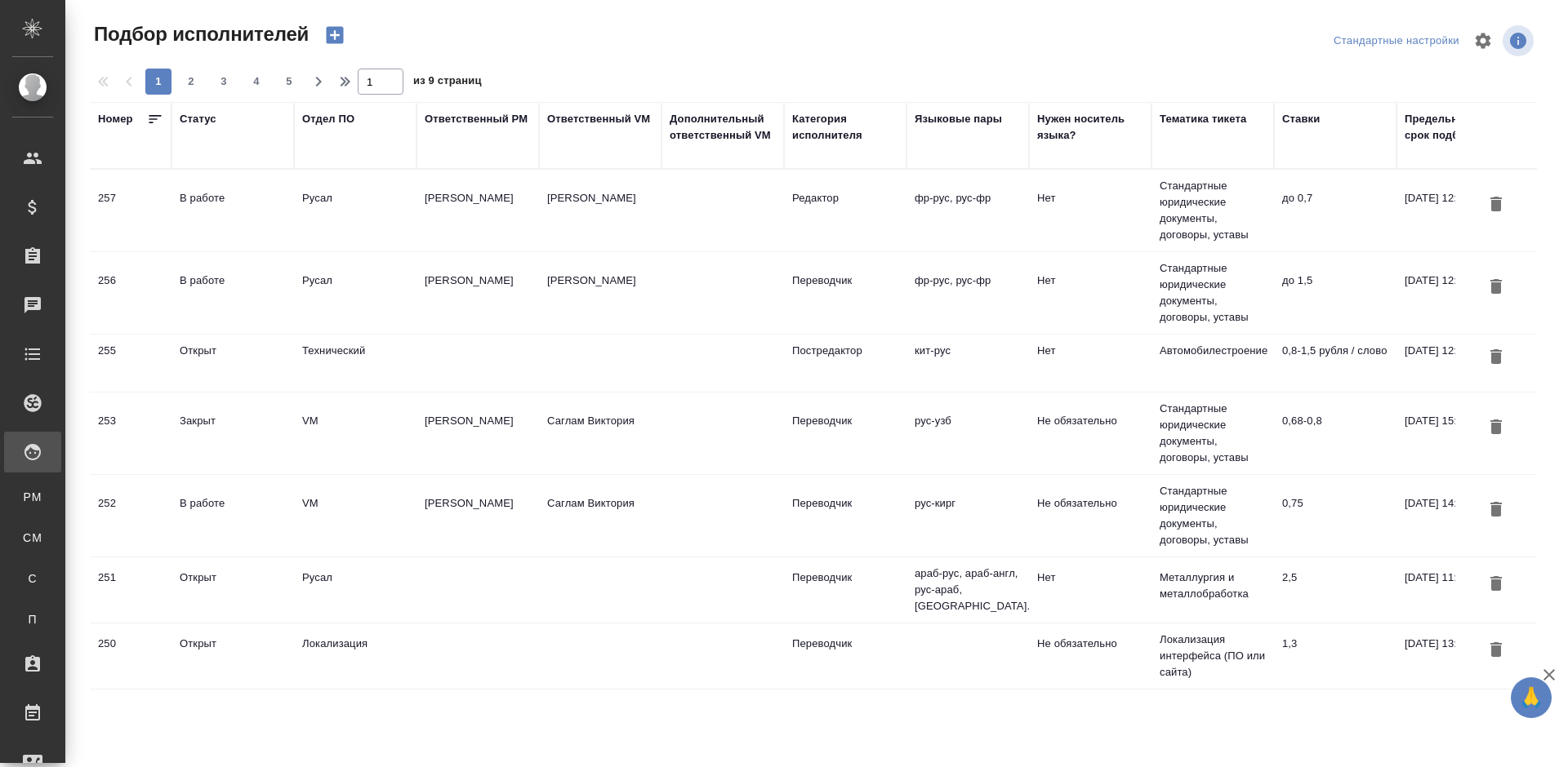
click at [388, 291] on td "Русал" at bounding box center [355, 292] width 123 height 57
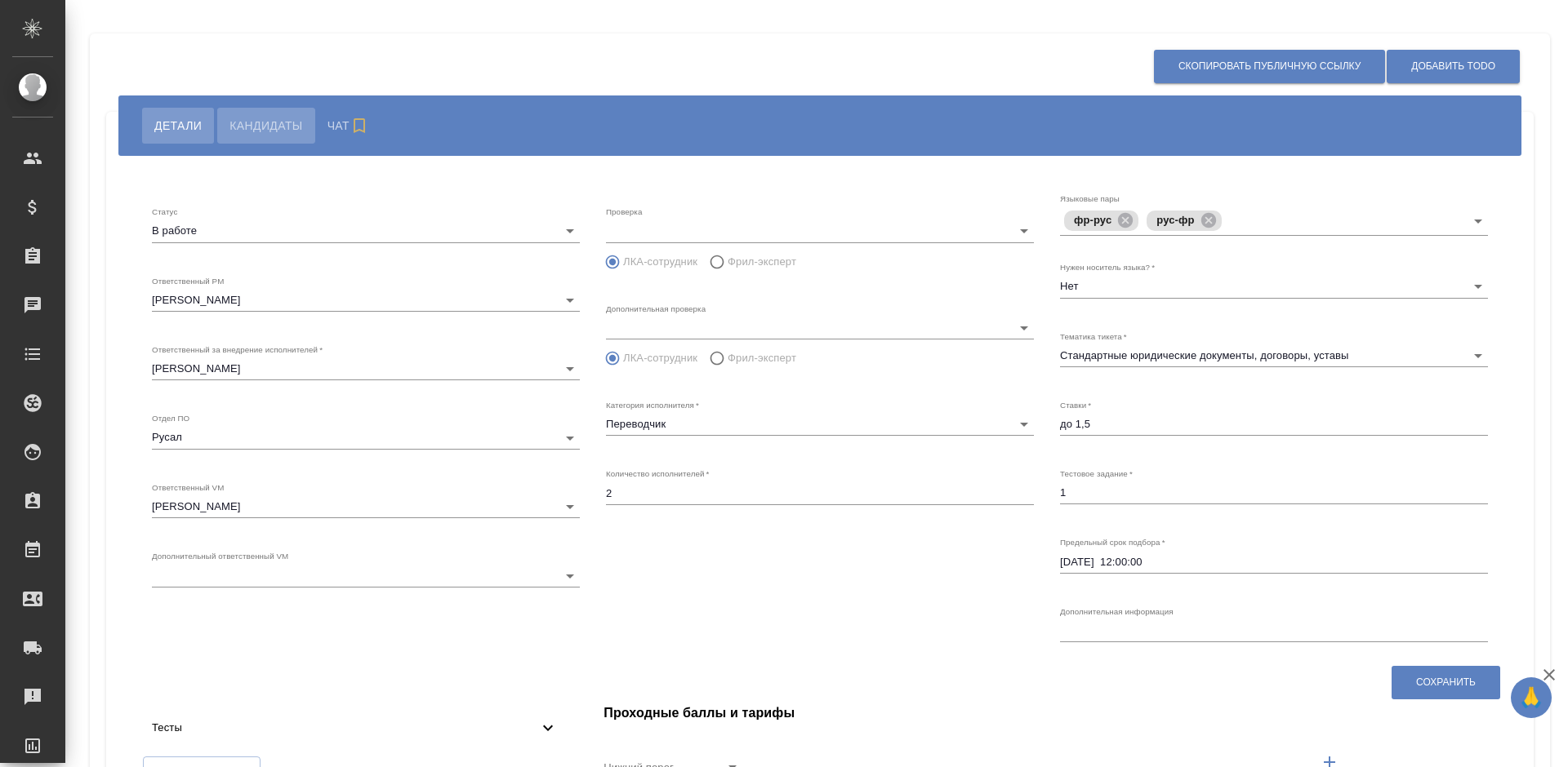
click at [280, 117] on span "Кандидаты" at bounding box center [266, 125] width 72 height 19
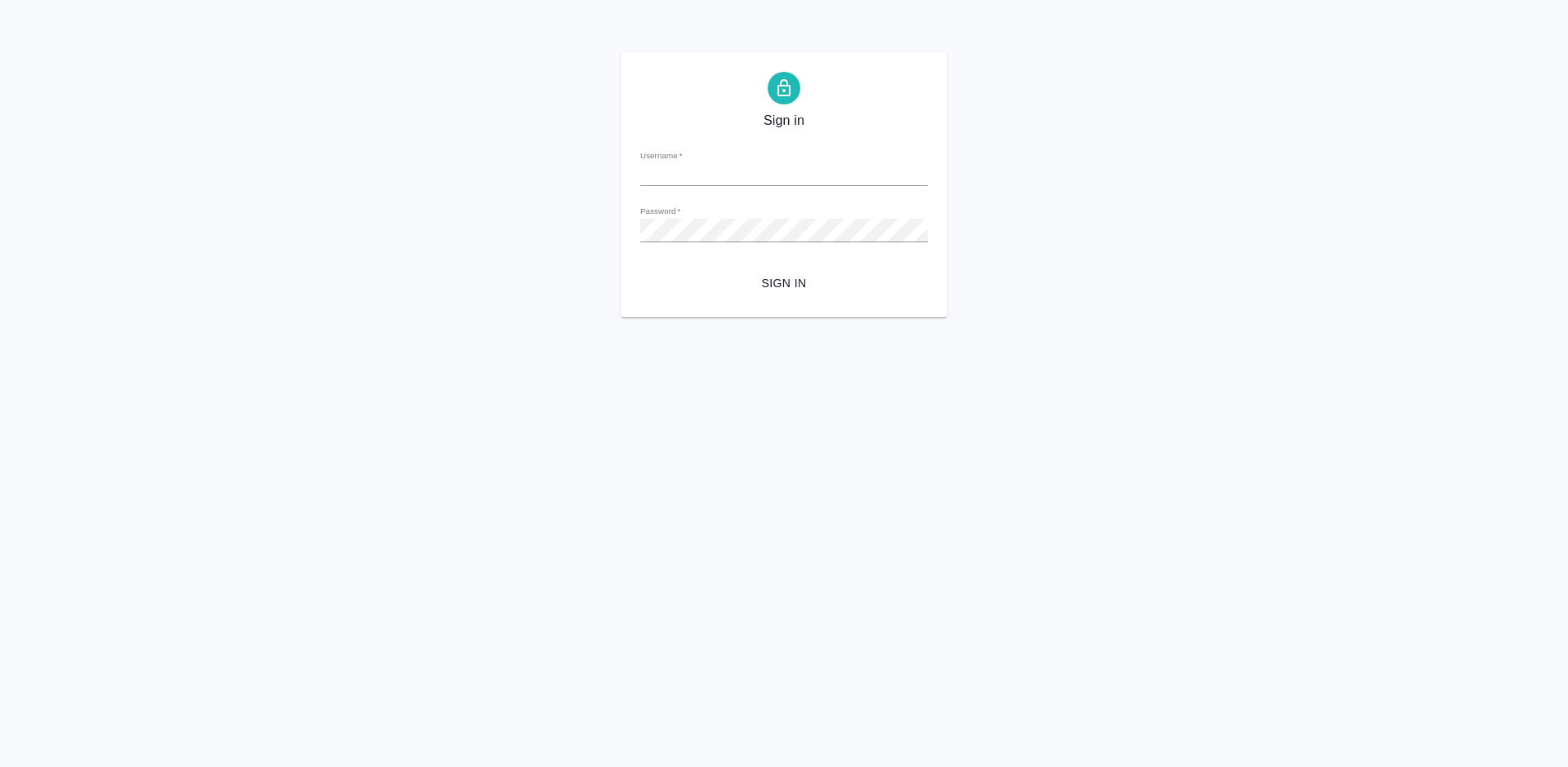
type input "[PERSON_NAME][EMAIL_ADDRESS][DOMAIN_NAME]"
click at [778, 284] on span "Sign in" at bounding box center [784, 284] width 262 height 20
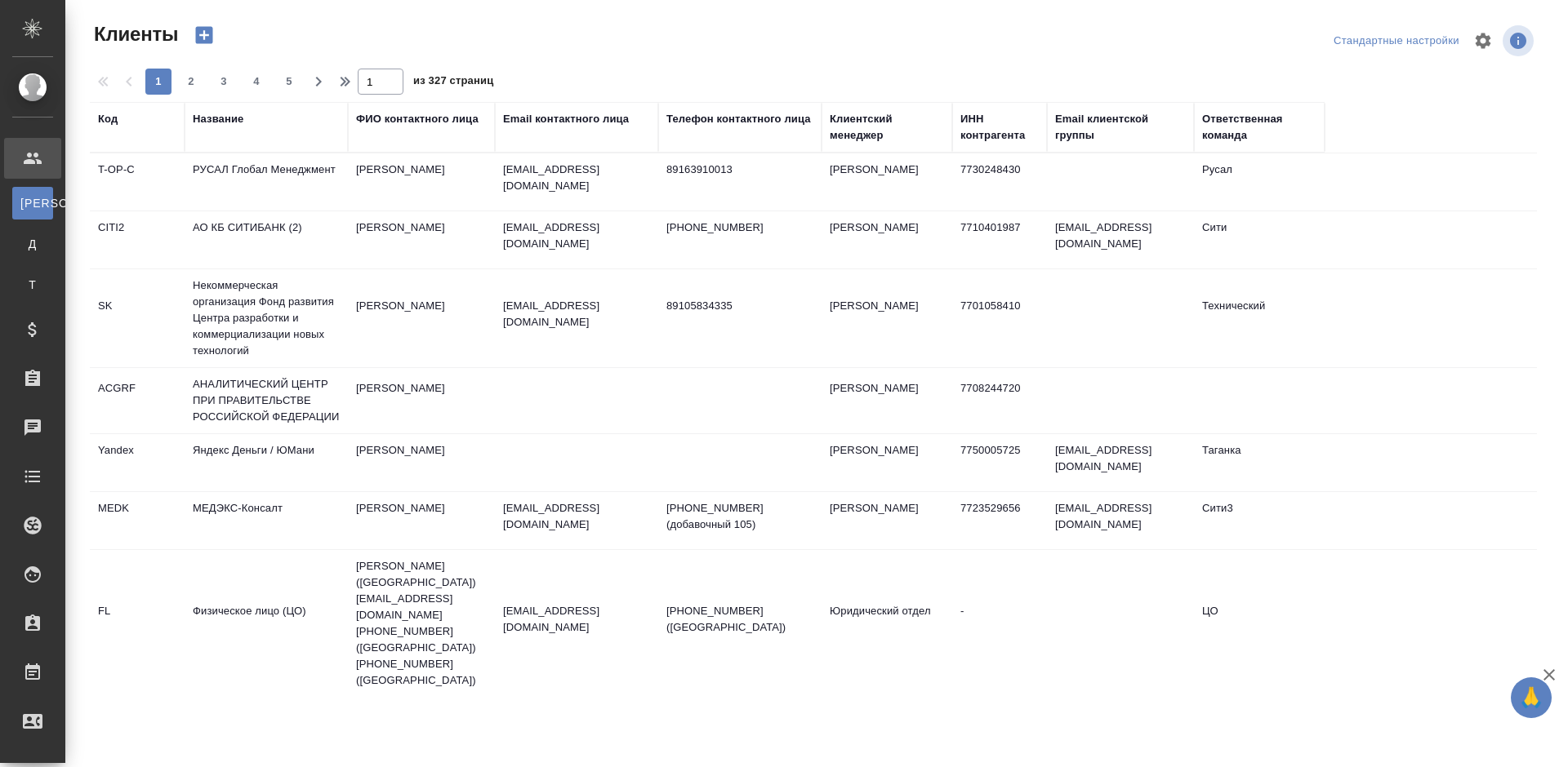
select select "RU"
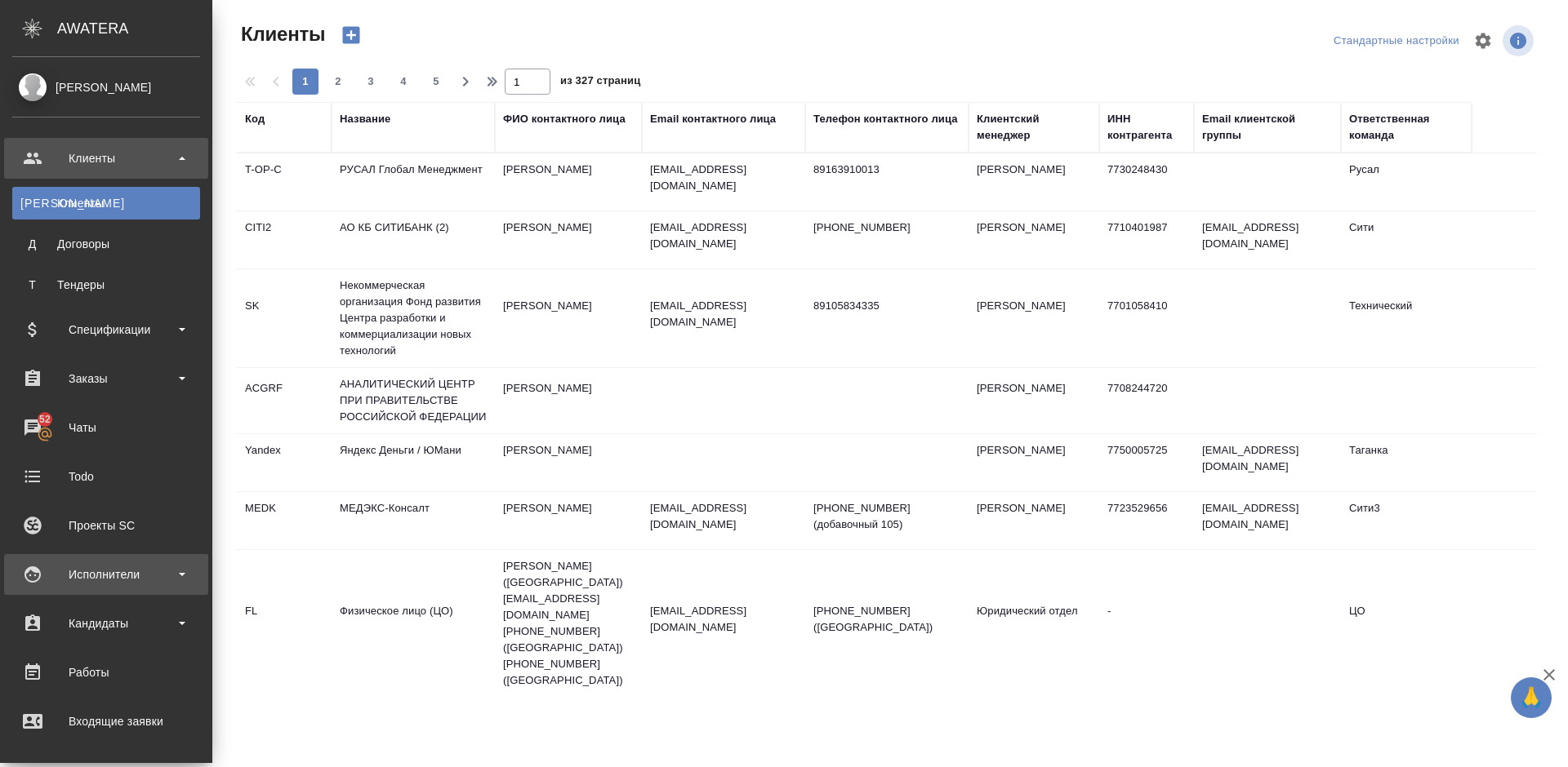
click at [164, 562] on div "Исполнители" at bounding box center [106, 574] width 204 height 41
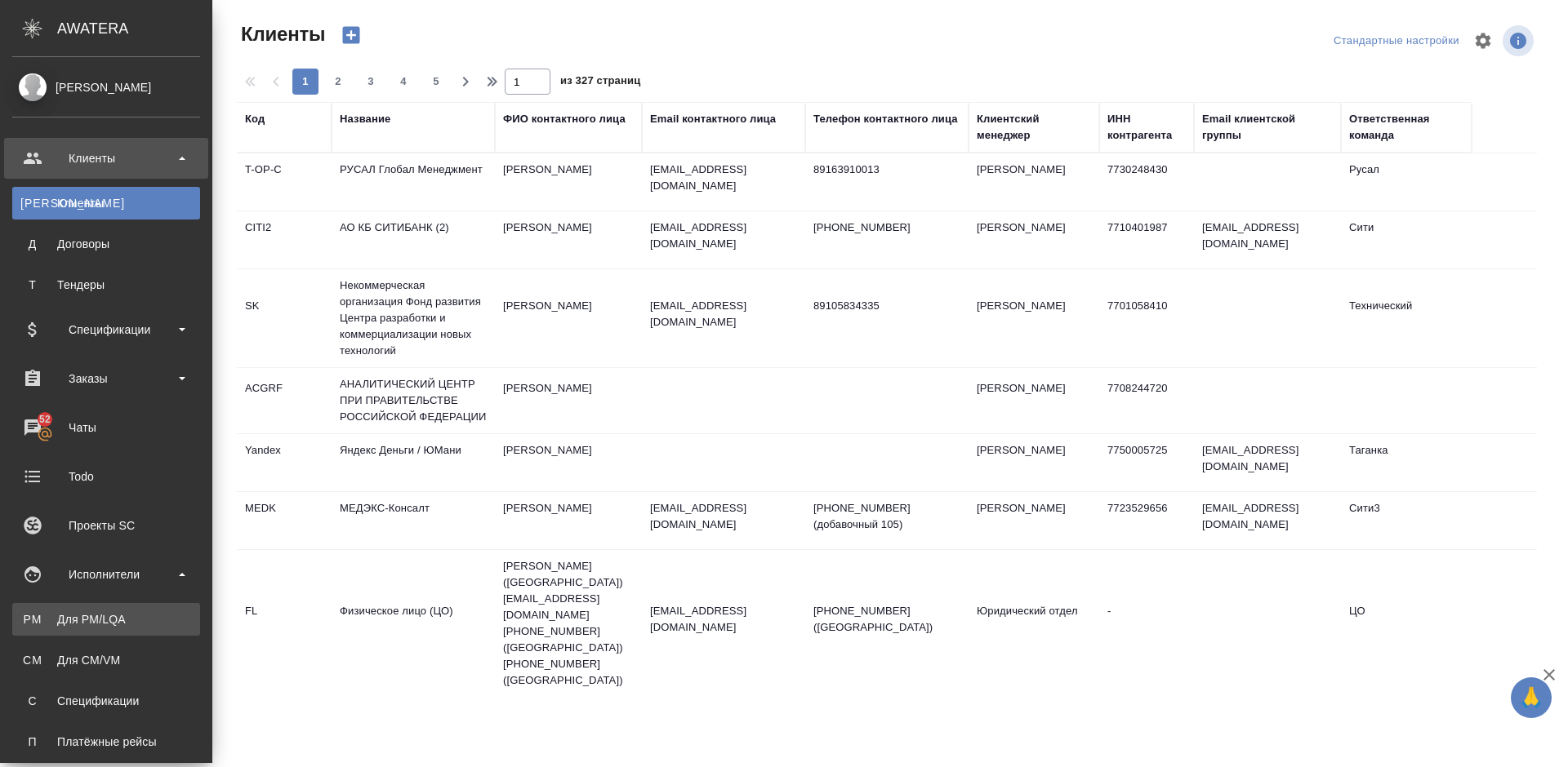
click at [159, 606] on link "PM Для PM/[GEOGRAPHIC_DATA]" at bounding box center [106, 619] width 187 height 33
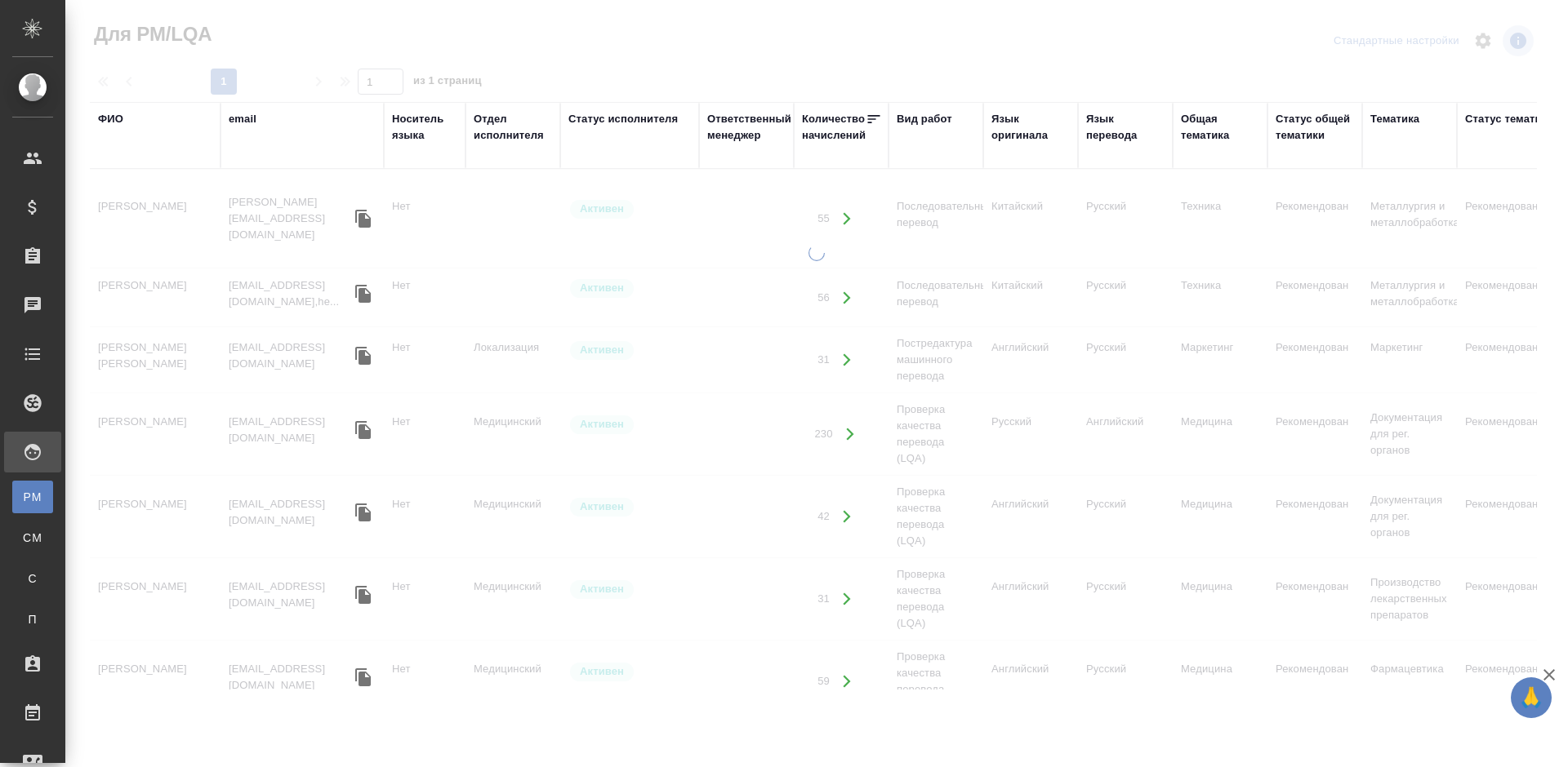
click at [119, 118] on div "ФИО" at bounding box center [110, 119] width 26 height 16
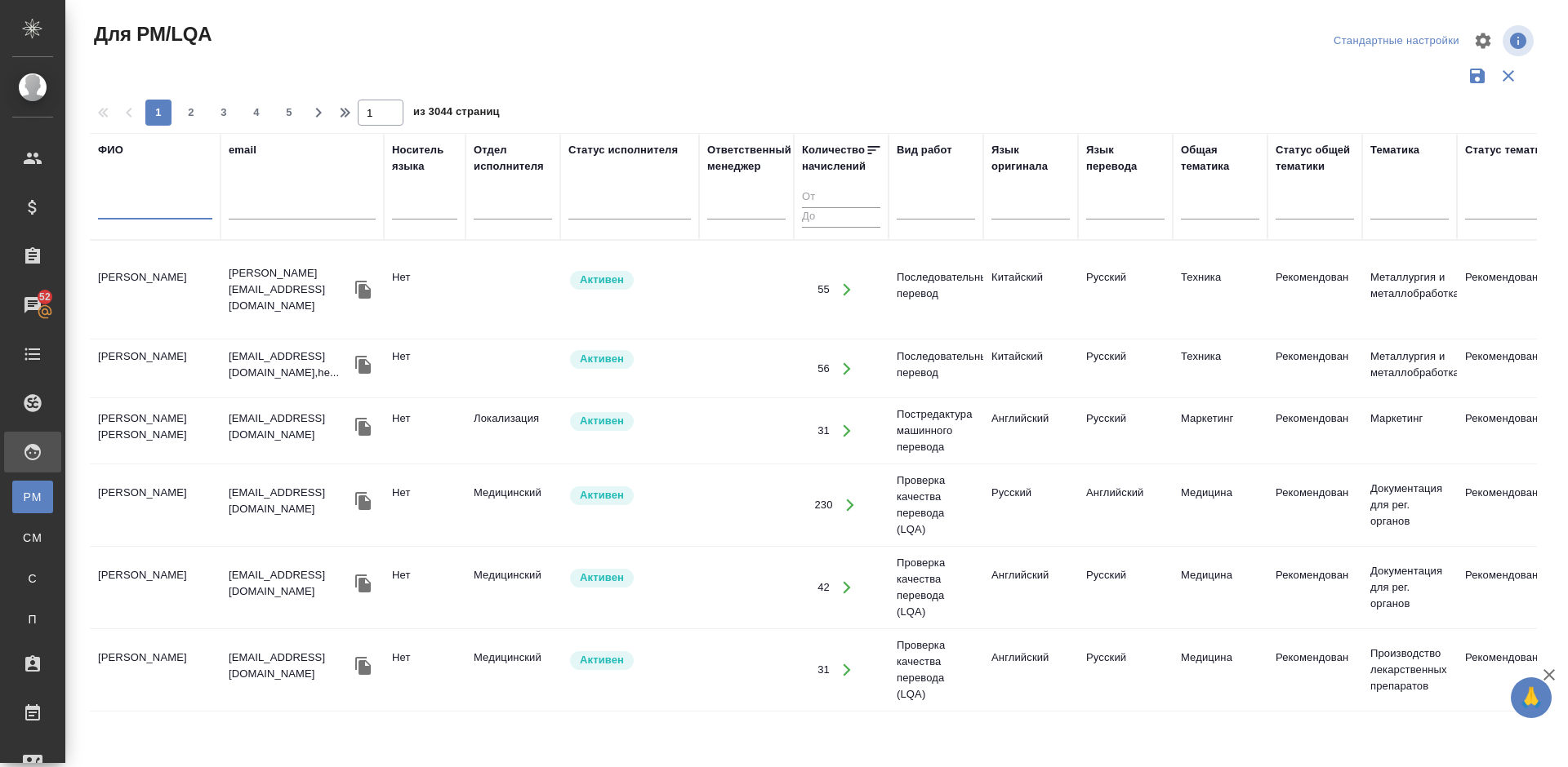
click at [152, 214] on input "text" at bounding box center [155, 209] width 114 height 20
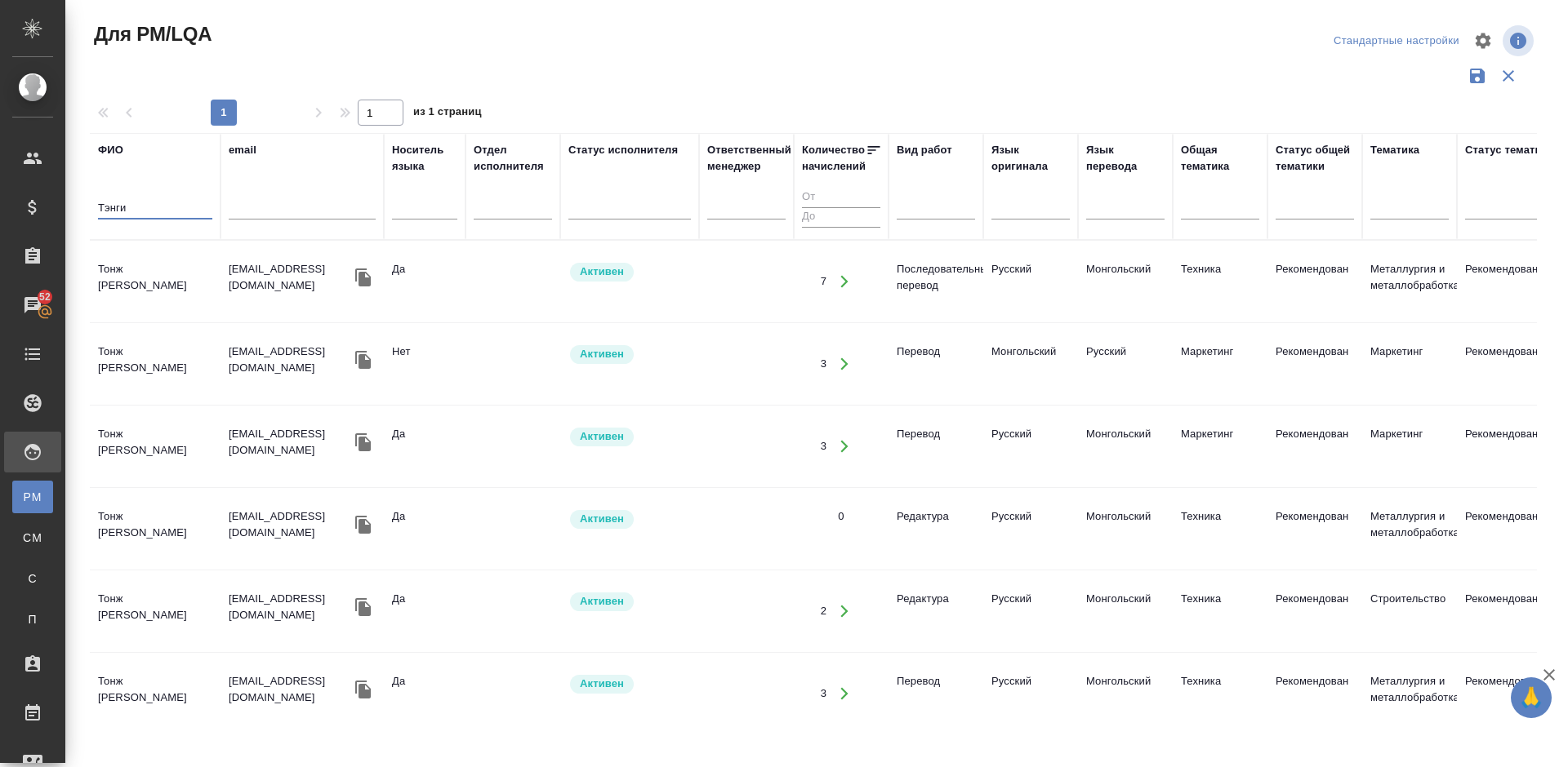
type input "Тэнги"
click at [165, 290] on td "Тонж [PERSON_NAME]" at bounding box center [156, 281] width 131 height 57
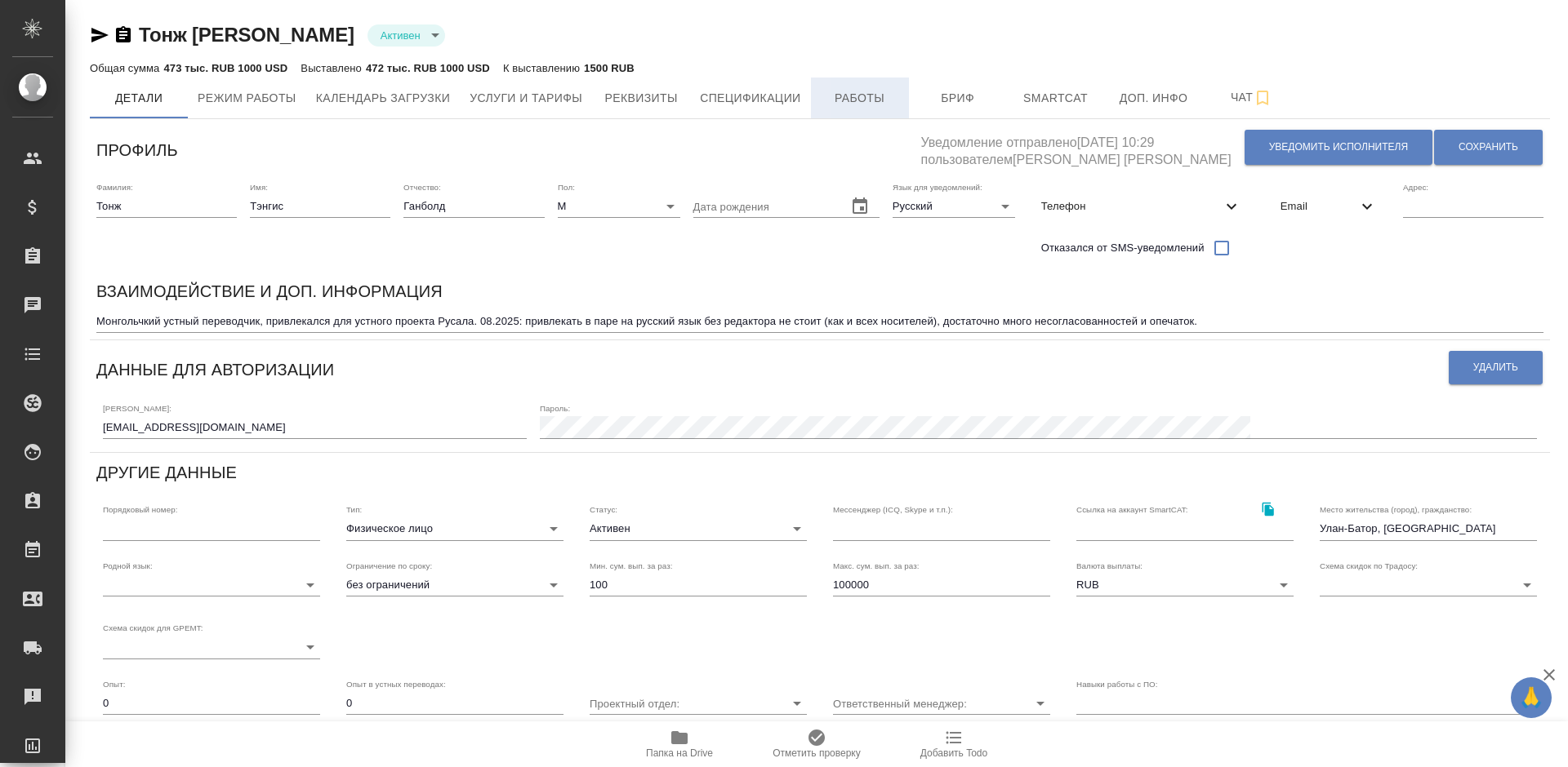
click at [879, 93] on span "Работы" at bounding box center [860, 98] width 79 height 20
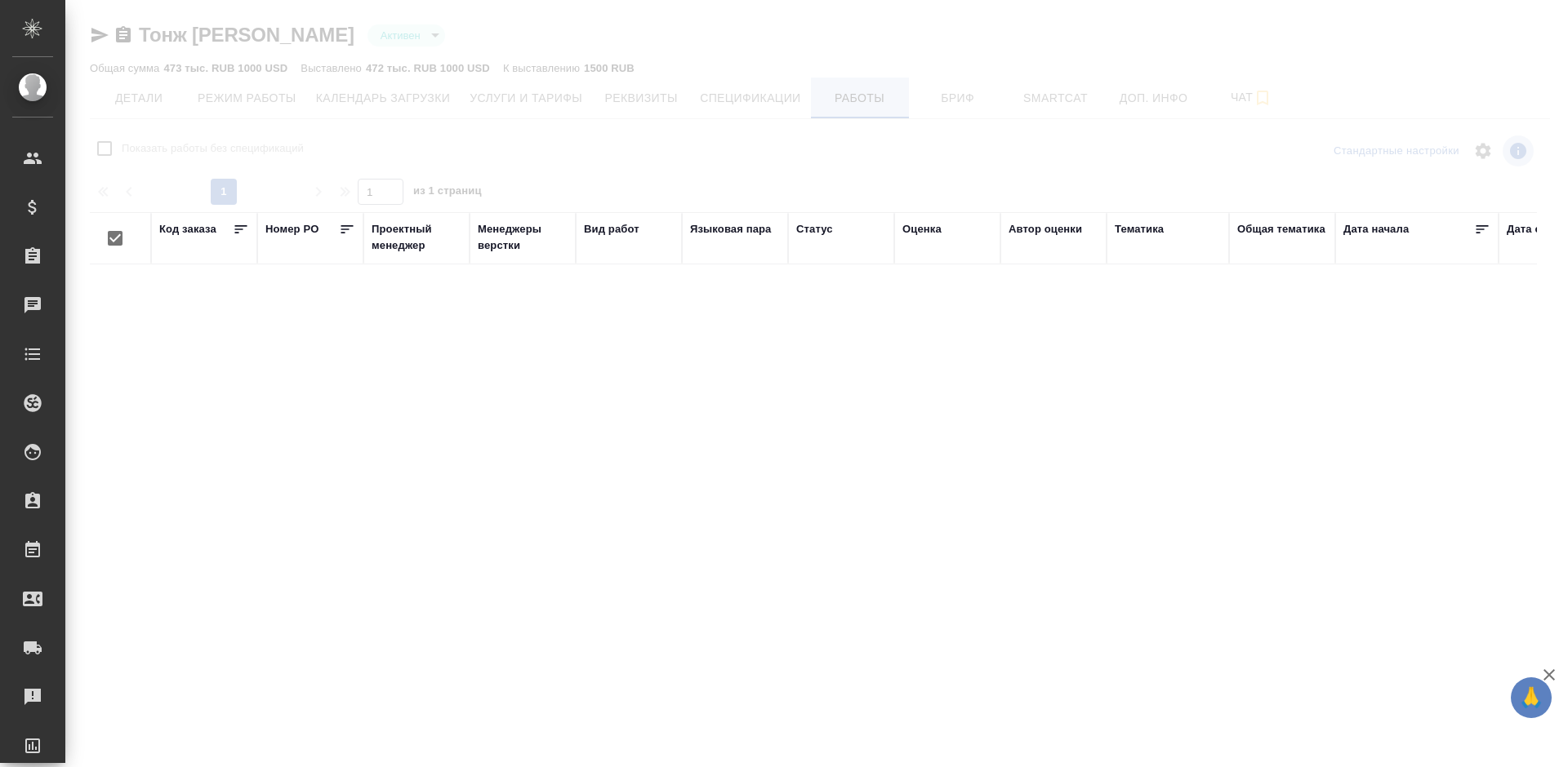
checkbox input "false"
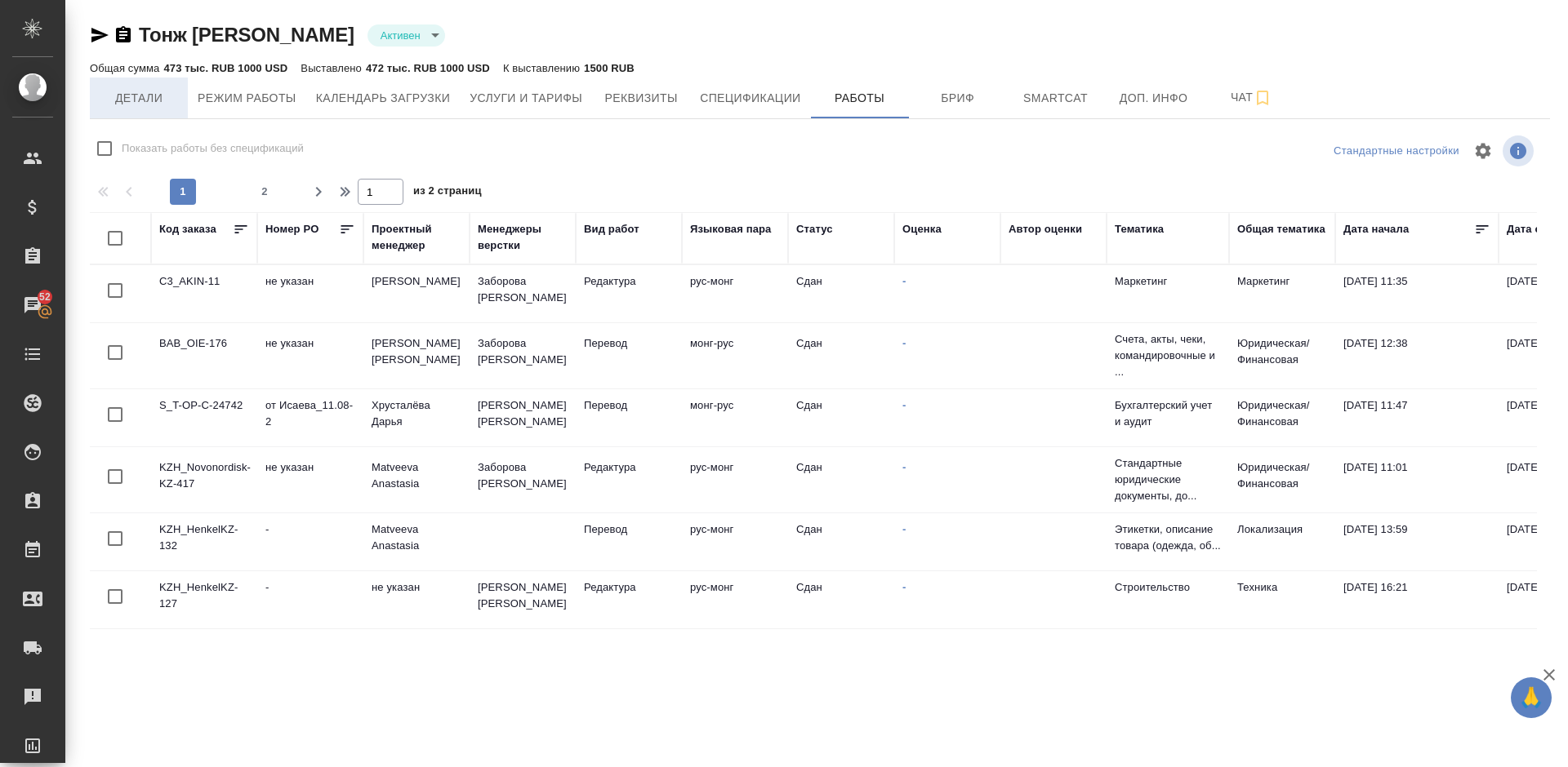
click at [125, 114] on button "Детали" at bounding box center [139, 98] width 98 height 41
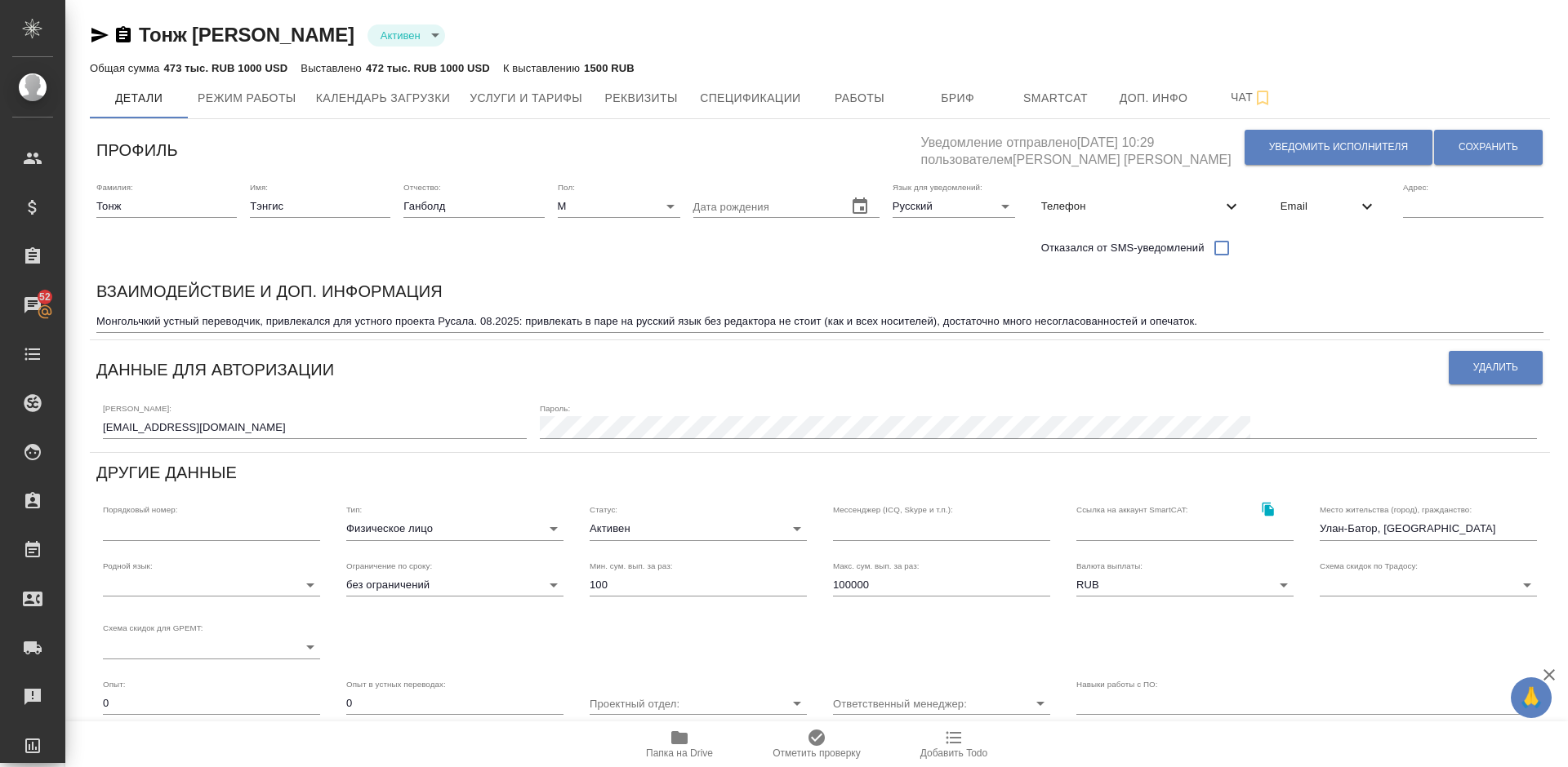
click at [96, 35] on icon "button" at bounding box center [100, 35] width 19 height 19
